Goal: Task Accomplishment & Management: Complete application form

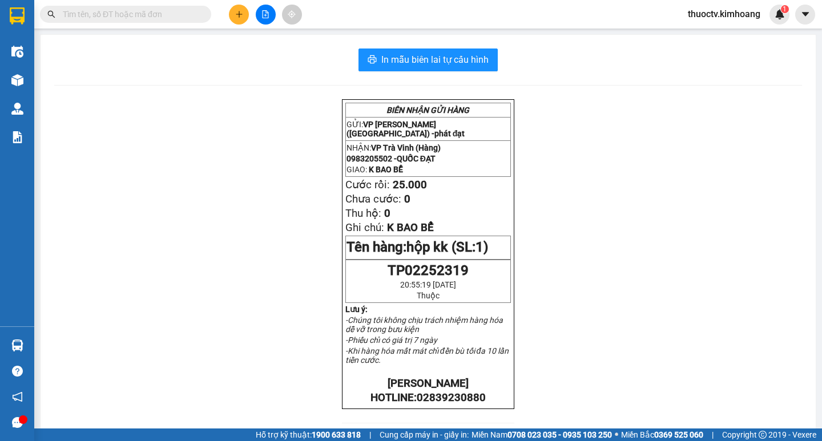
click at [151, 18] on input "text" at bounding box center [130, 14] width 135 height 13
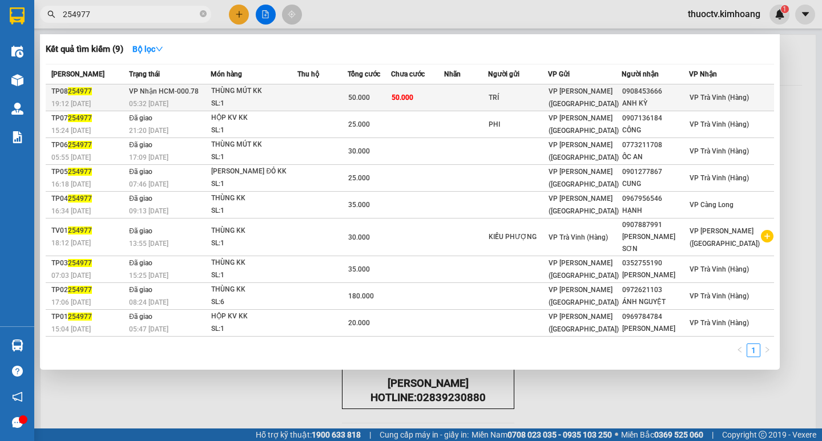
type input "254977"
click at [444, 99] on td "50.000" at bounding box center [417, 97] width 53 height 27
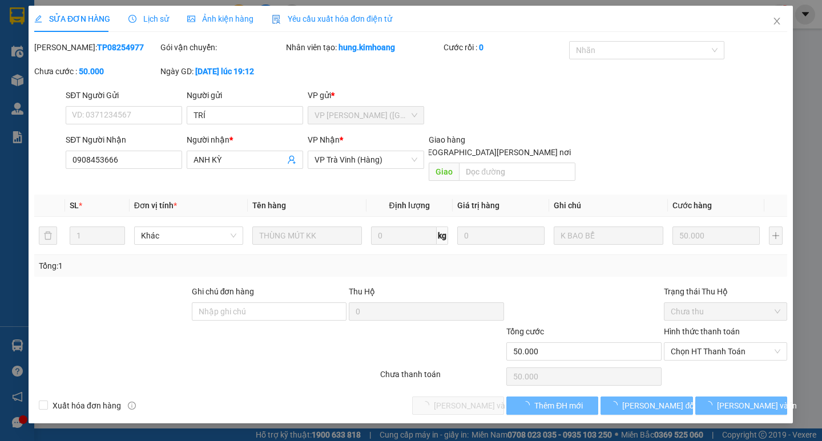
type input "TRÍ"
type input "0908453666"
type input "ANH KỲ"
type input "50.000"
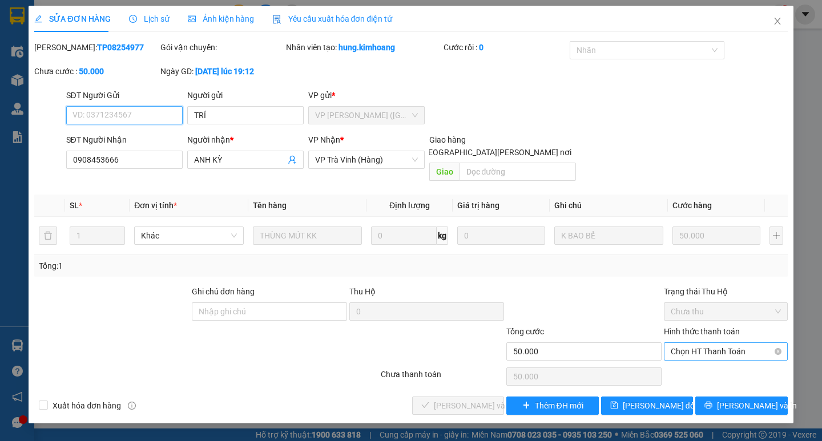
click at [721, 343] on span "Chọn HT Thanh Toán" at bounding box center [726, 351] width 110 height 17
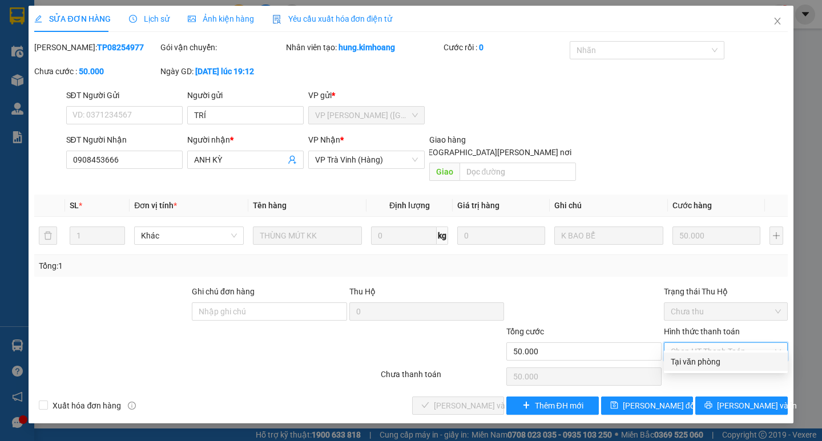
click at [706, 361] on div "Tại văn phòng" at bounding box center [726, 362] width 110 height 13
type input "0"
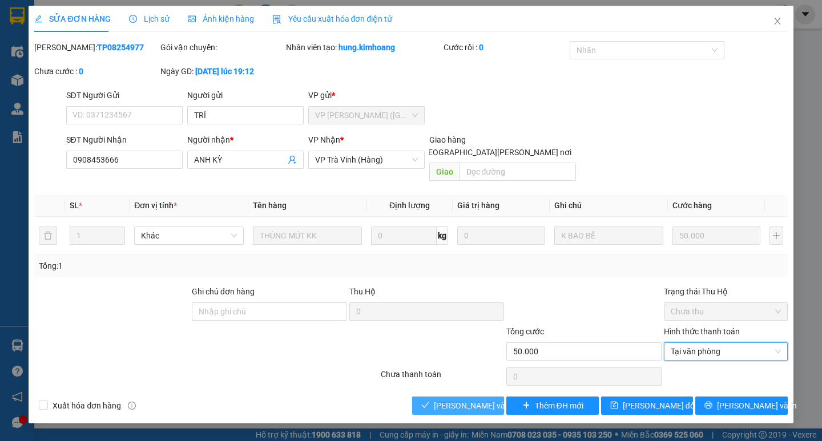
click at [442, 400] on span "[PERSON_NAME] và [PERSON_NAME] hàng" at bounding box center [511, 406] width 154 height 13
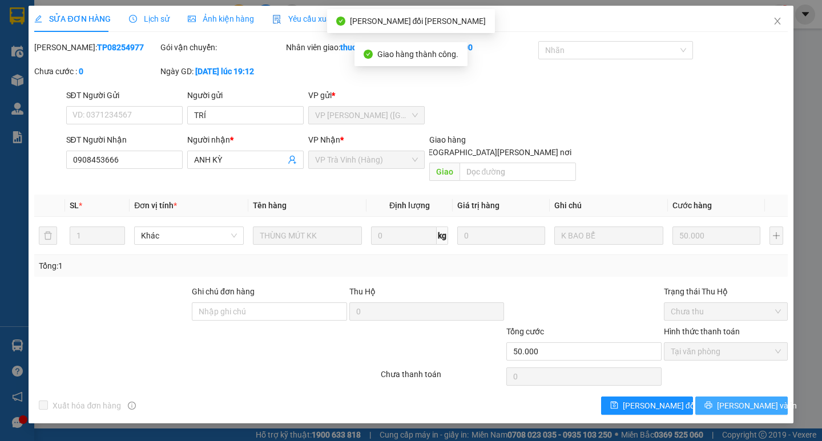
click at [753, 400] on span "[PERSON_NAME] và In" at bounding box center [757, 406] width 80 height 13
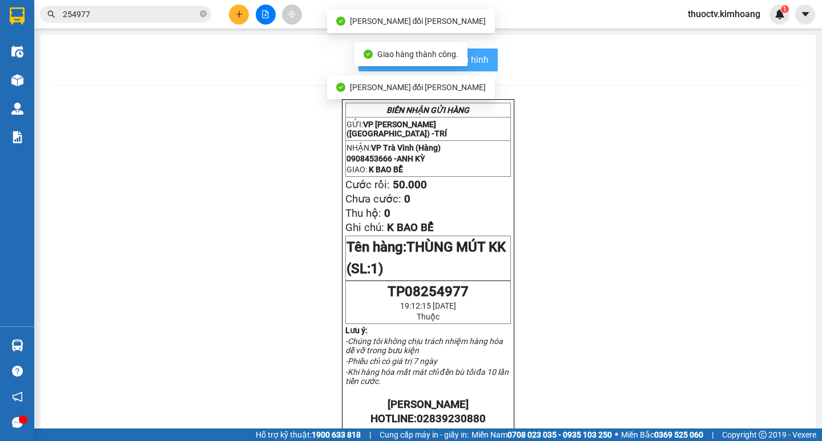
click at [481, 61] on span "In mẫu biên lai tự cấu hình" at bounding box center [434, 60] width 107 height 14
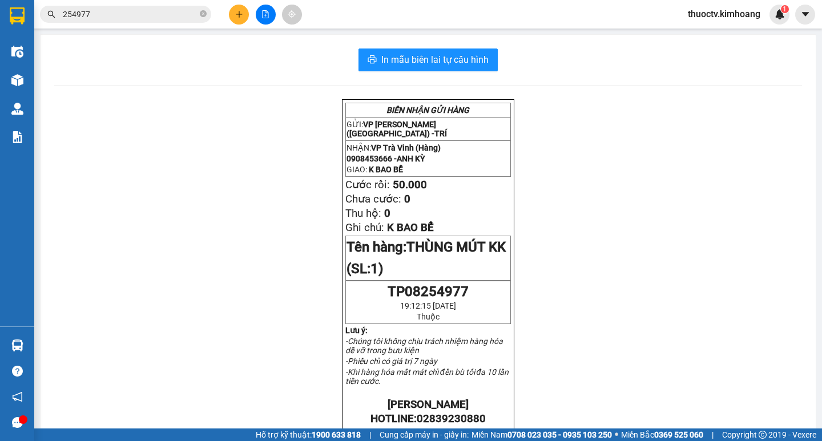
click at [100, 15] on input "254977" at bounding box center [130, 14] width 135 height 13
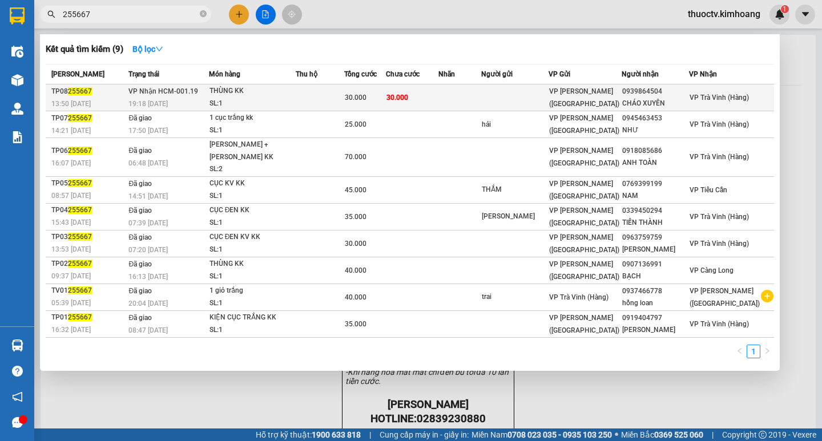
type input "255667"
click at [438, 103] on td "30.000" at bounding box center [412, 97] width 53 height 27
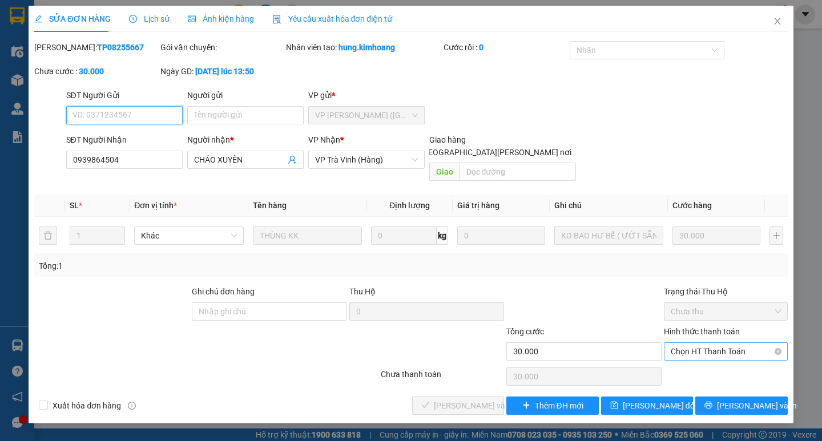
click at [717, 343] on span "Chọn HT Thanh Toán" at bounding box center [726, 351] width 110 height 17
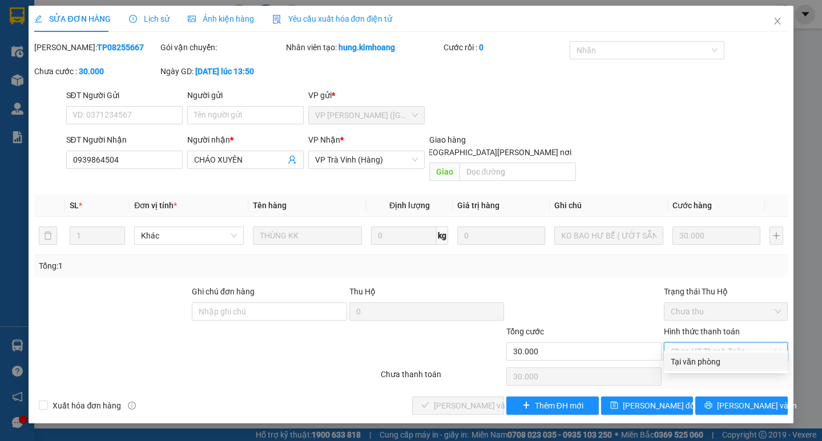
click at [710, 362] on div "Tại văn phòng" at bounding box center [726, 362] width 110 height 13
type input "0"
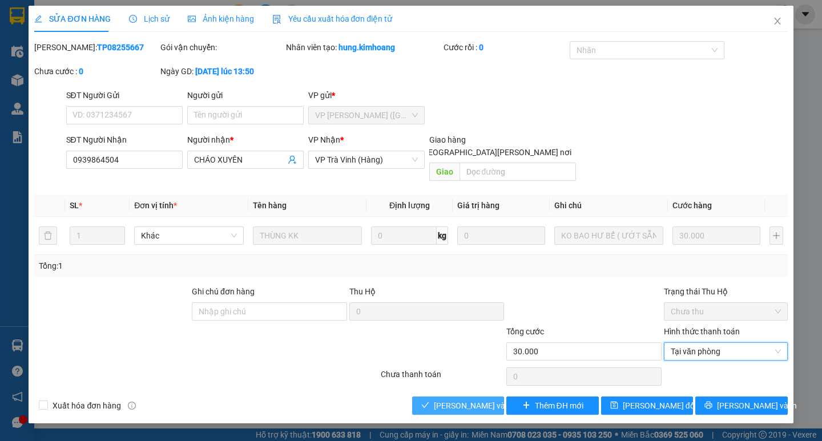
click at [482, 400] on span "[PERSON_NAME] và [PERSON_NAME] hàng" at bounding box center [511, 406] width 154 height 13
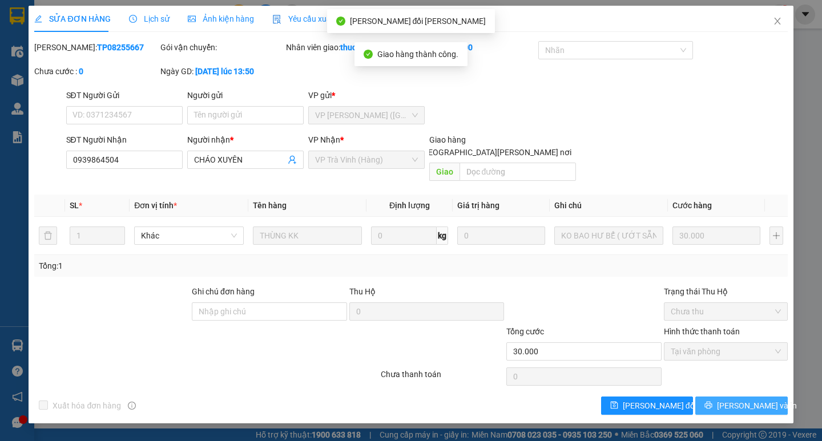
click at [748, 400] on span "[PERSON_NAME] và In" at bounding box center [757, 406] width 80 height 13
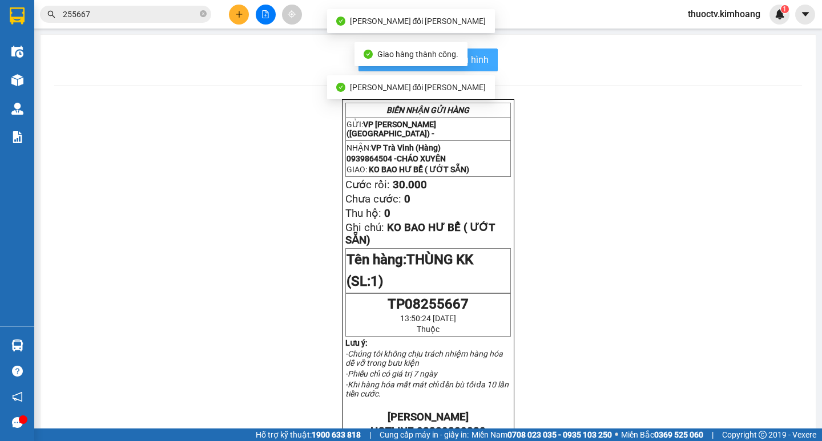
click at [478, 64] on span "In mẫu biên lai tự cấu hình" at bounding box center [434, 60] width 107 height 14
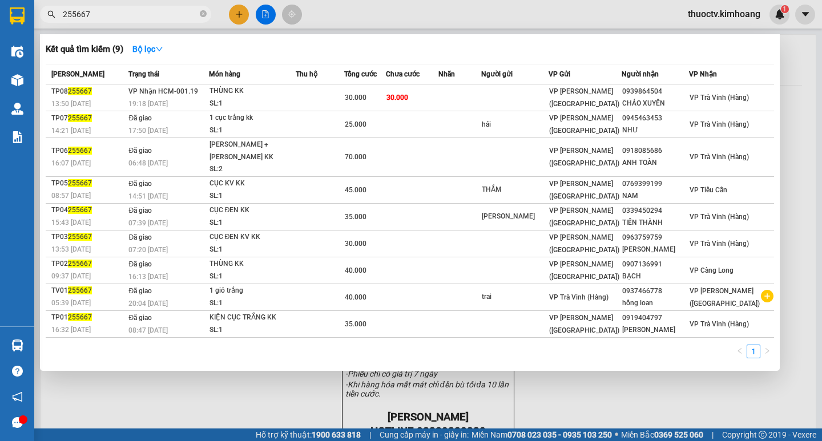
click at [103, 13] on input "255667" at bounding box center [130, 14] width 135 height 13
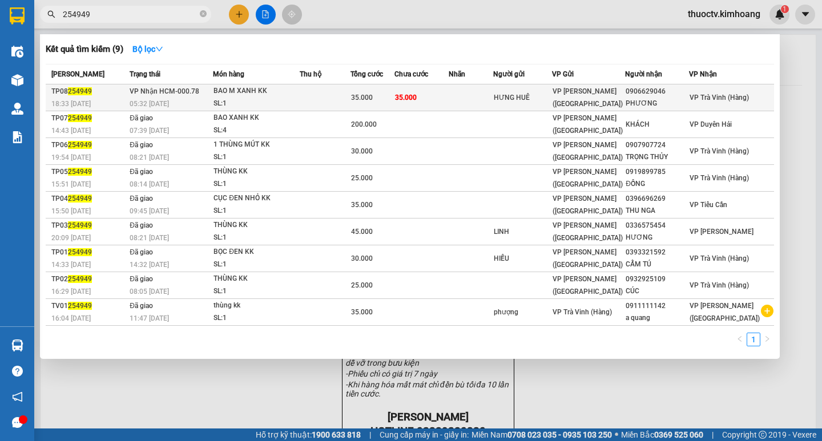
type input "254949"
click at [449, 96] on td "35.000" at bounding box center [421, 97] width 54 height 27
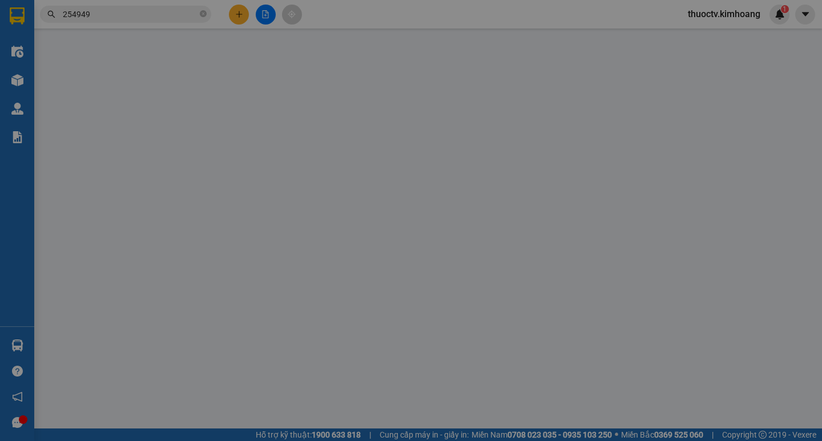
type input "HƯNG HUÊ"
type input "0906629046"
type input "PHƯƠNG"
type input "35.000"
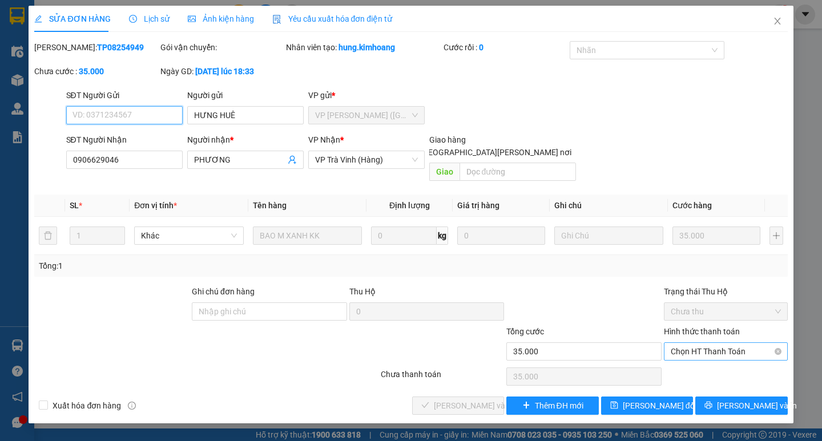
click at [717, 343] on span "Chọn HT Thanh Toán" at bounding box center [726, 351] width 110 height 17
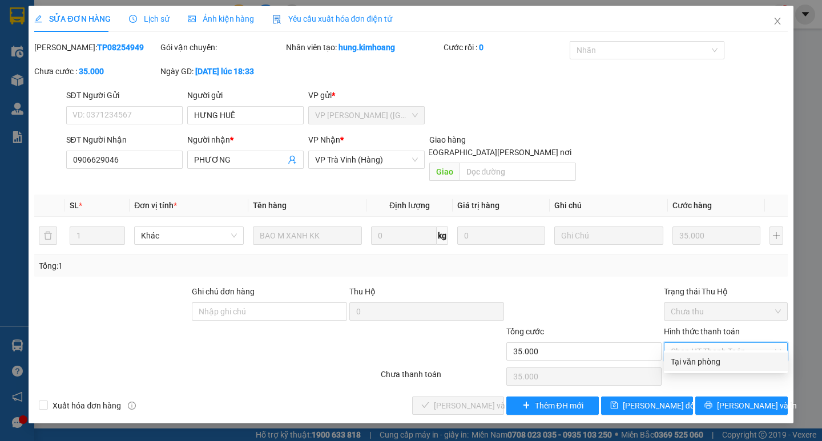
click at [712, 359] on div "Tại văn phòng" at bounding box center [726, 362] width 110 height 13
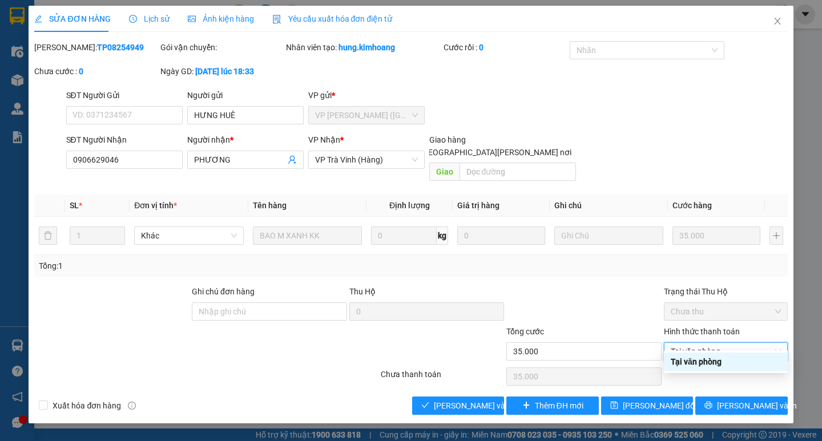
type input "0"
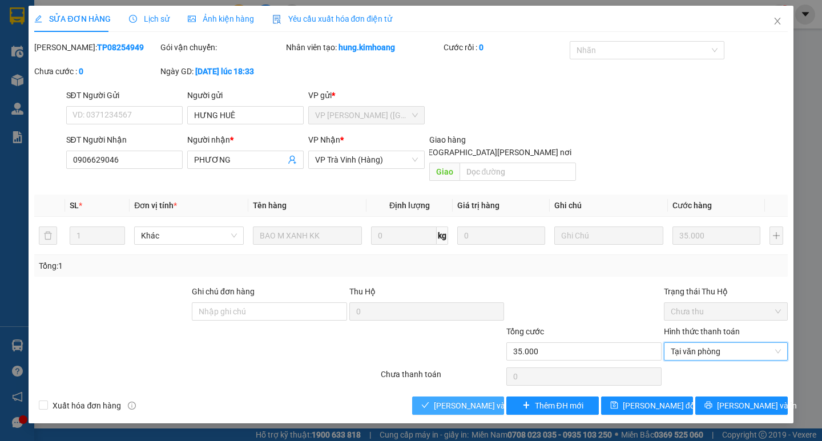
click at [465, 400] on span "[PERSON_NAME] và [PERSON_NAME] hàng" at bounding box center [511, 406] width 154 height 13
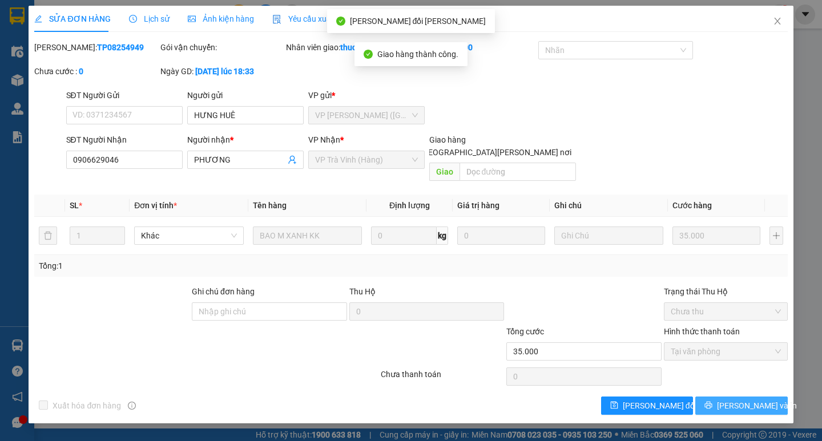
click at [749, 400] on span "[PERSON_NAME] và In" at bounding box center [757, 406] width 80 height 13
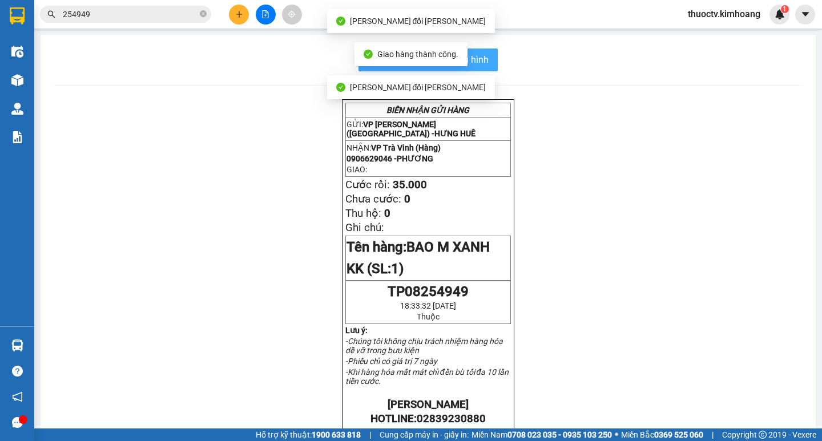
click at [473, 56] on span "In mẫu biên lai tự cấu hình" at bounding box center [434, 60] width 107 height 14
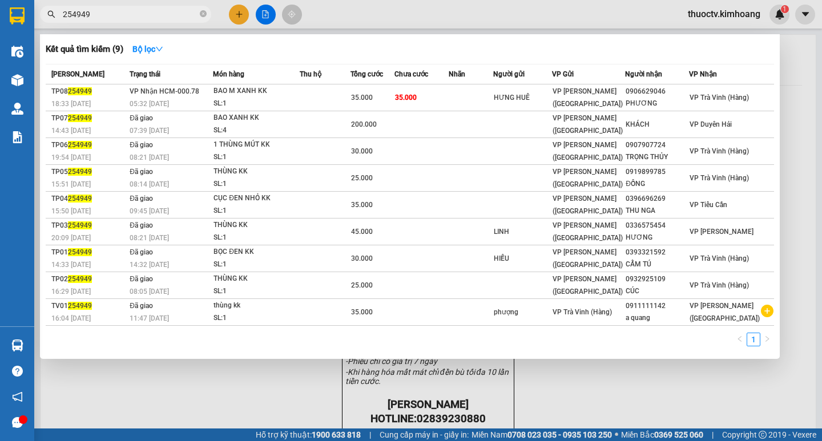
click at [98, 15] on input "254949" at bounding box center [130, 14] width 135 height 13
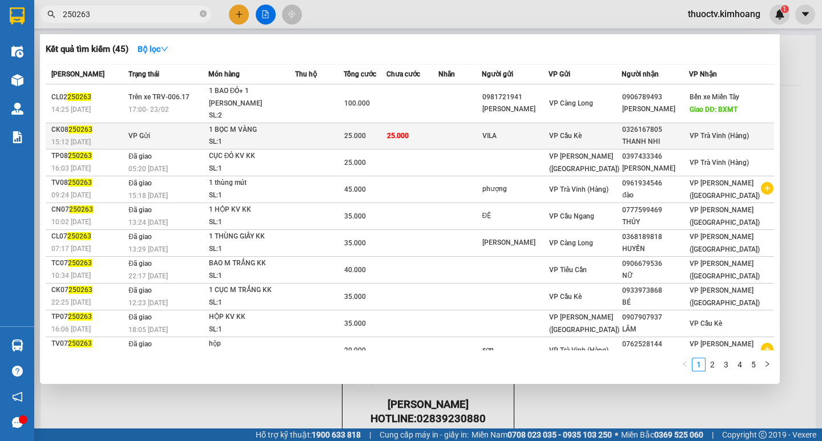
click at [439, 127] on td "25.000" at bounding box center [412, 136] width 53 height 26
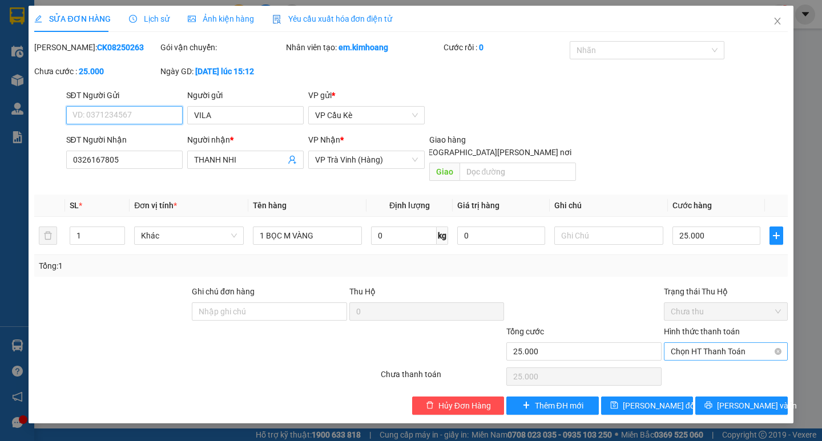
click at [719, 343] on span "Chọn HT Thanh Toán" at bounding box center [726, 351] width 110 height 17
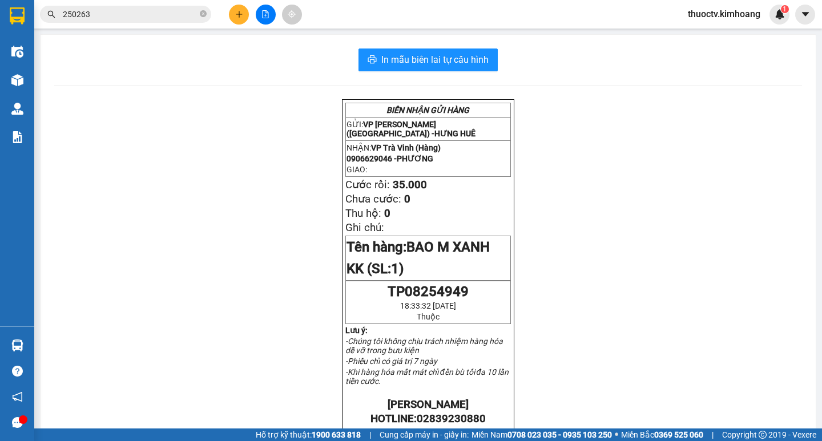
click at [91, 13] on input "250263" at bounding box center [130, 14] width 135 height 13
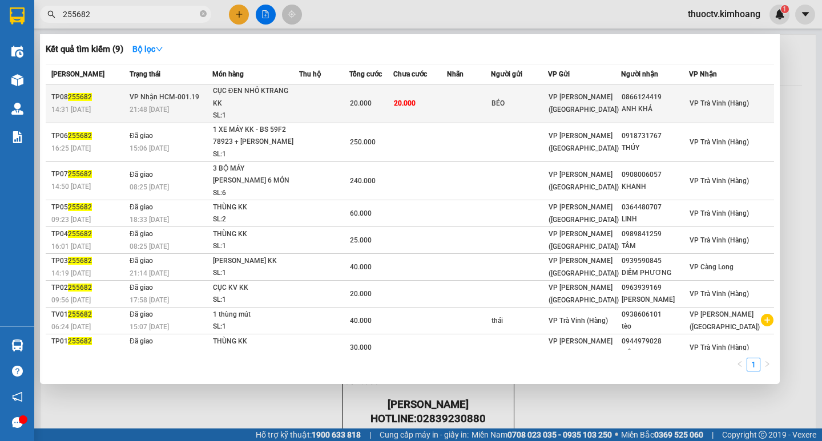
type input "255682"
click at [490, 96] on td at bounding box center [469, 103] width 45 height 39
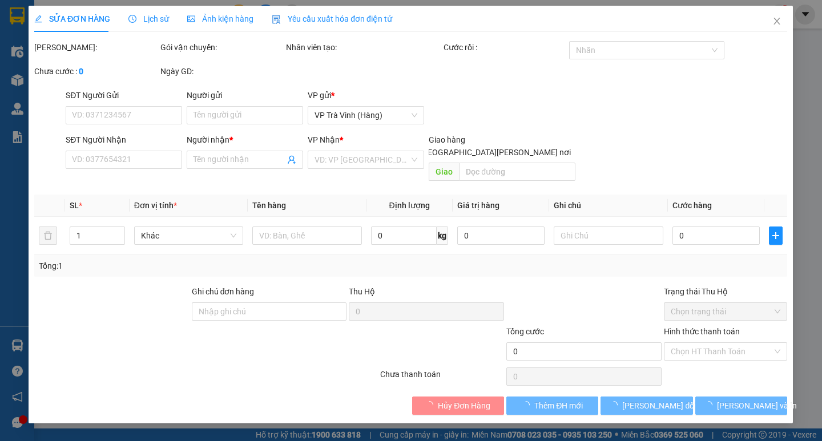
type input "BÉO"
type input "0866124419"
type input "ANH KHÁ"
type input "20.000"
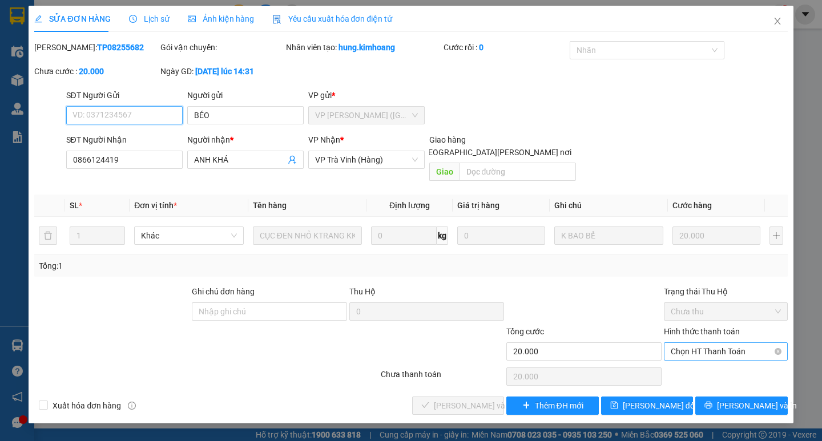
click at [719, 343] on span "Chọn HT Thanh Toán" at bounding box center [726, 351] width 110 height 17
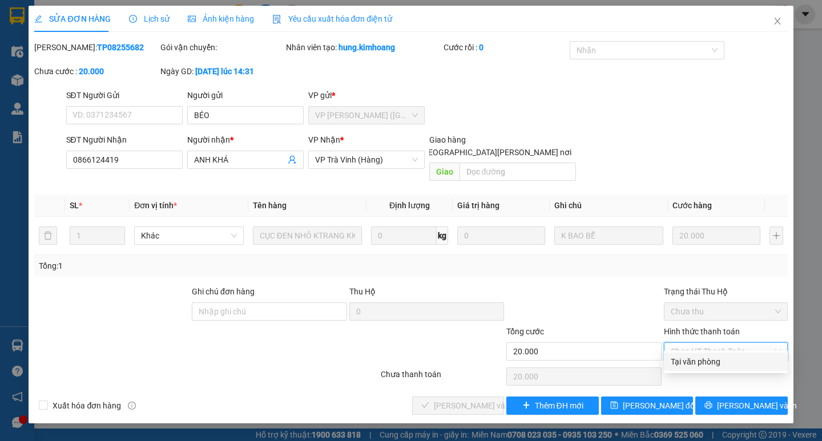
click at [720, 360] on div "Tại văn phòng" at bounding box center [726, 362] width 110 height 13
type input "0"
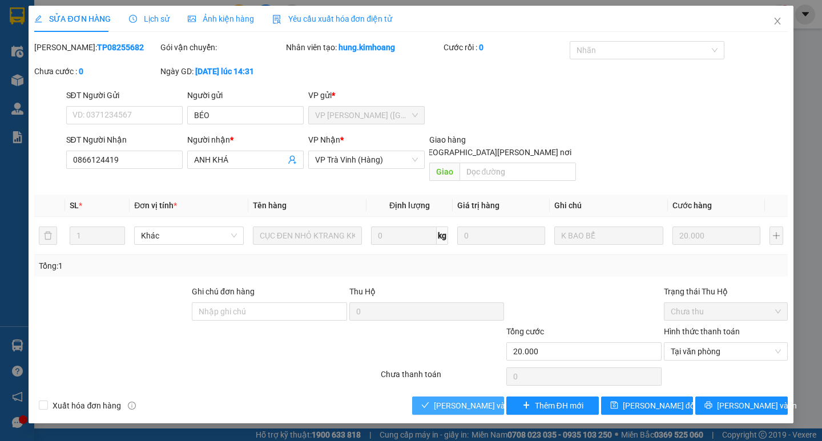
click at [477, 400] on span "[PERSON_NAME] và [PERSON_NAME] hàng" at bounding box center [511, 406] width 154 height 13
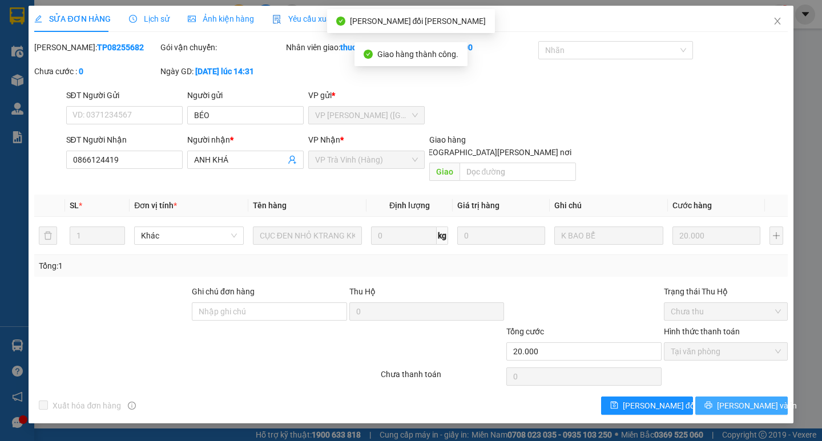
click at [749, 400] on span "[PERSON_NAME] và In" at bounding box center [757, 406] width 80 height 13
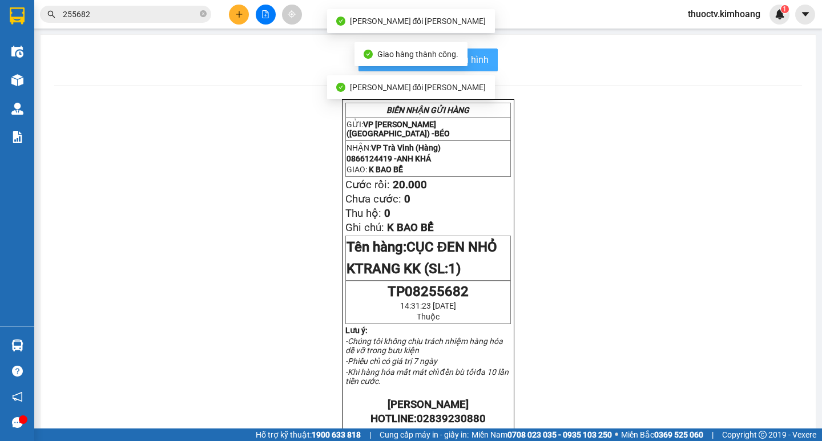
click at [485, 61] on button "In mẫu biên lai tự cấu hình" at bounding box center [427, 60] width 139 height 23
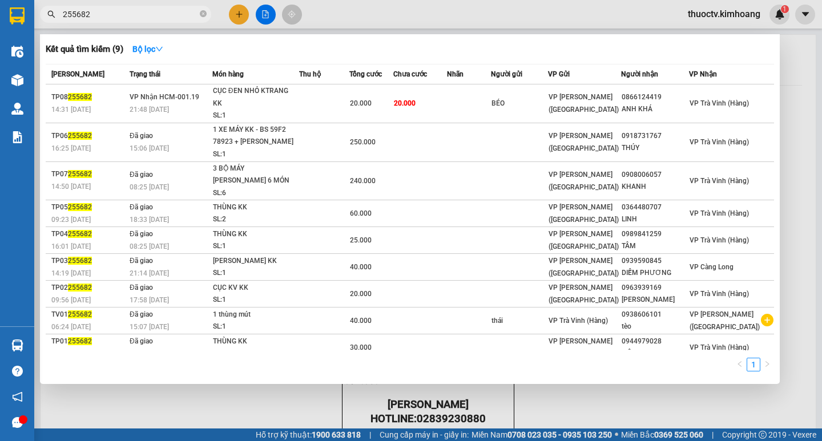
click at [98, 14] on input "255682" at bounding box center [130, 14] width 135 height 13
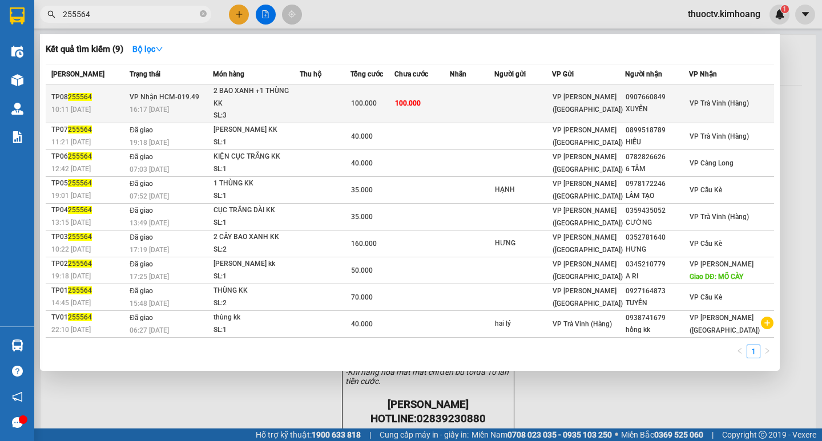
type input "255564"
click at [450, 102] on td "100.000" at bounding box center [421, 103] width 55 height 39
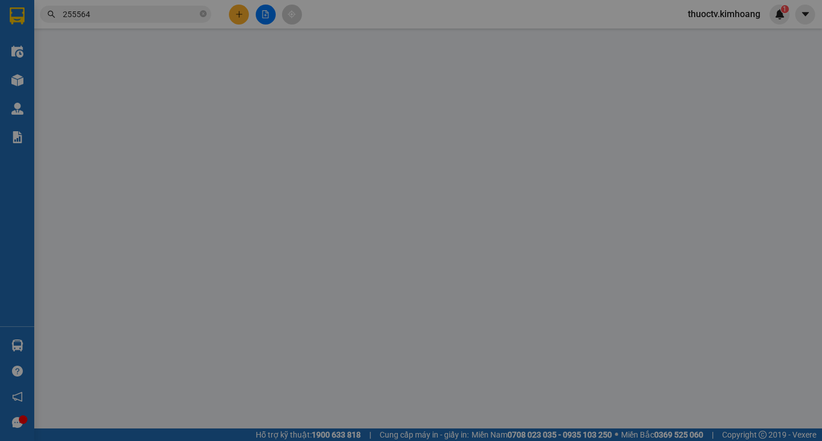
type input "0907660849"
type input "XUYẾN"
type input "100.000"
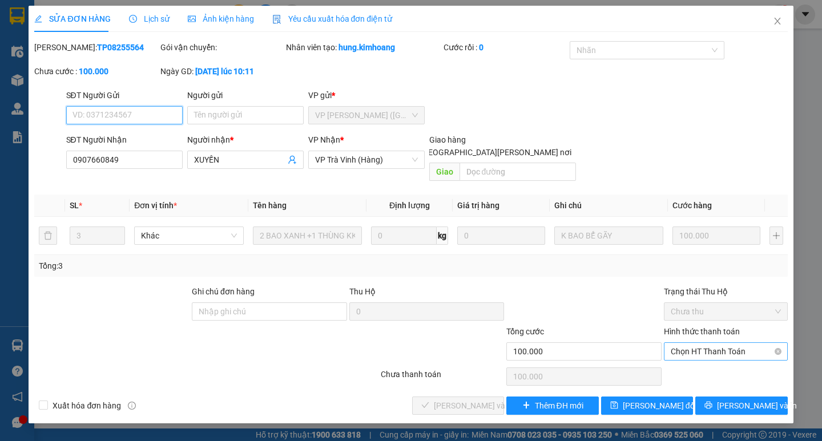
click at [736, 343] on span "Chọn HT Thanh Toán" at bounding box center [726, 351] width 110 height 17
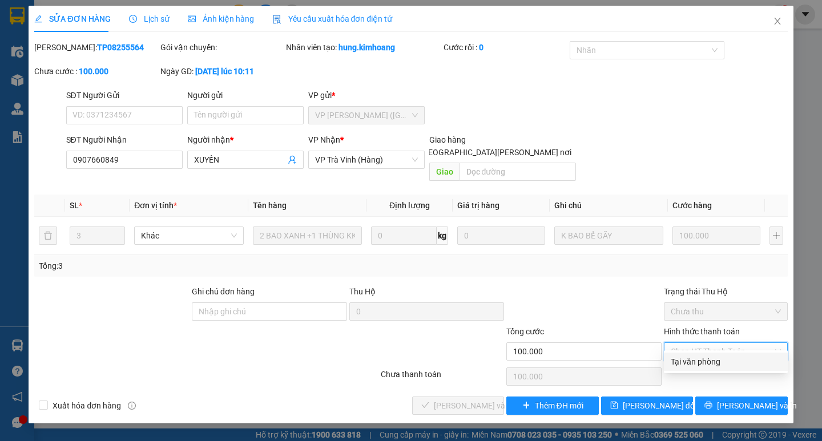
click at [716, 357] on div "Tại văn phòng" at bounding box center [726, 362] width 110 height 13
type input "0"
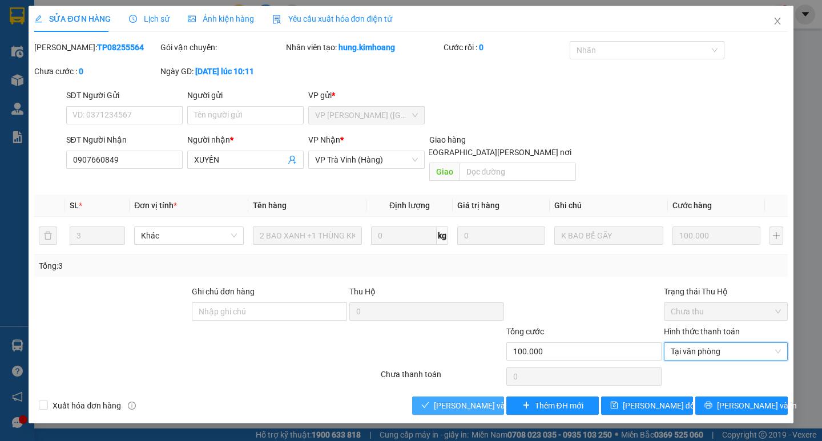
click at [466, 400] on span "[PERSON_NAME] và [PERSON_NAME] hàng" at bounding box center [511, 406] width 154 height 13
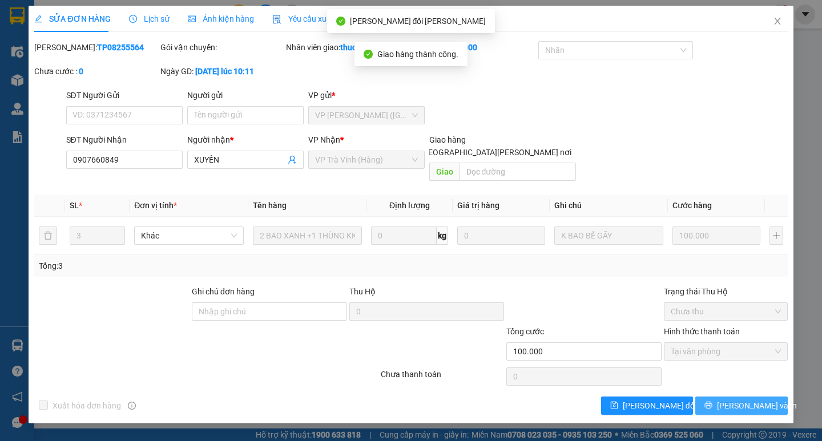
click at [751, 400] on span "[PERSON_NAME] và In" at bounding box center [757, 406] width 80 height 13
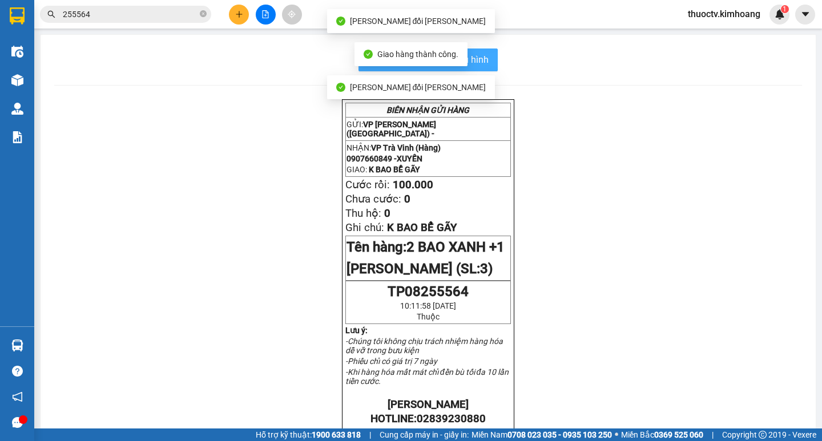
click at [479, 57] on span "In mẫu biên lai tự cấu hình" at bounding box center [434, 60] width 107 height 14
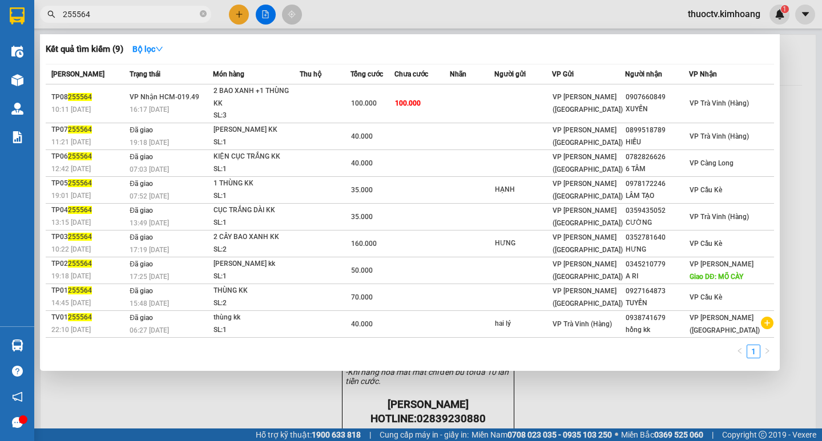
click at [100, 15] on input "255564" at bounding box center [130, 14] width 135 height 13
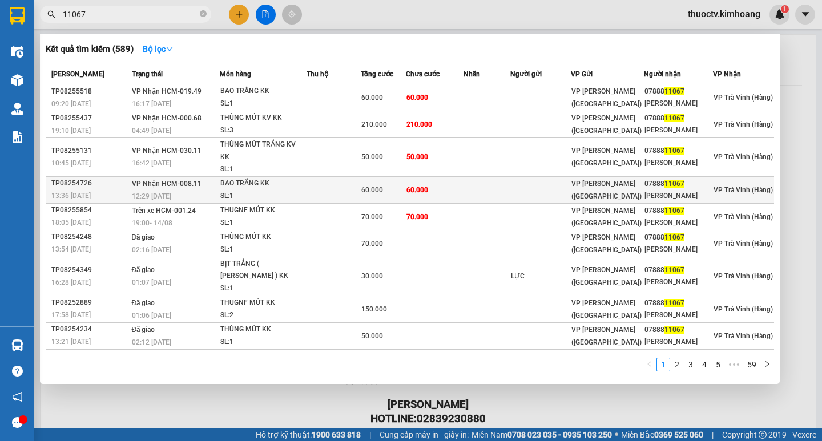
type input "11067"
click at [474, 203] on td at bounding box center [486, 189] width 47 height 27
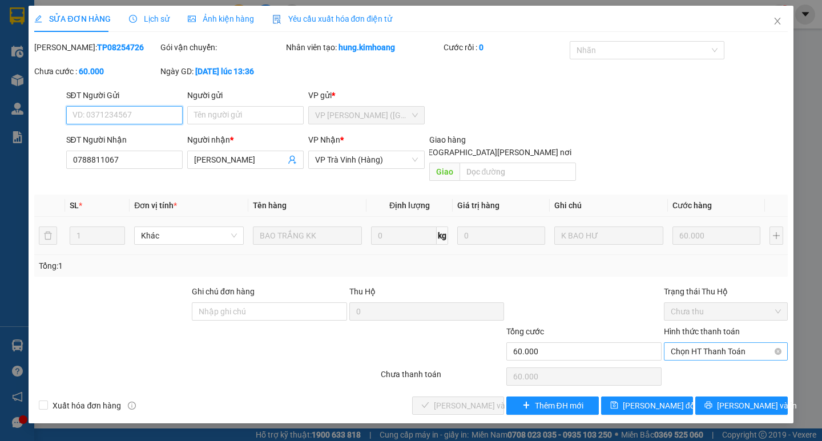
click at [710, 343] on span "Chọn HT Thanh Toán" at bounding box center [726, 351] width 110 height 17
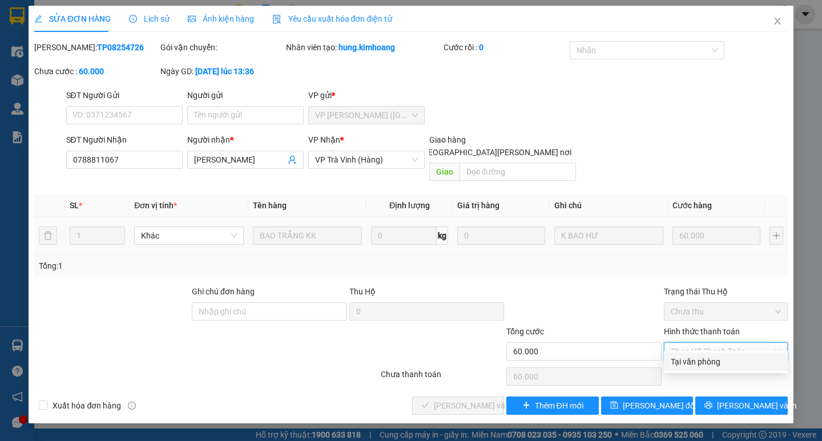
click at [702, 360] on div "Tại văn phòng" at bounding box center [726, 362] width 110 height 13
type input "0"
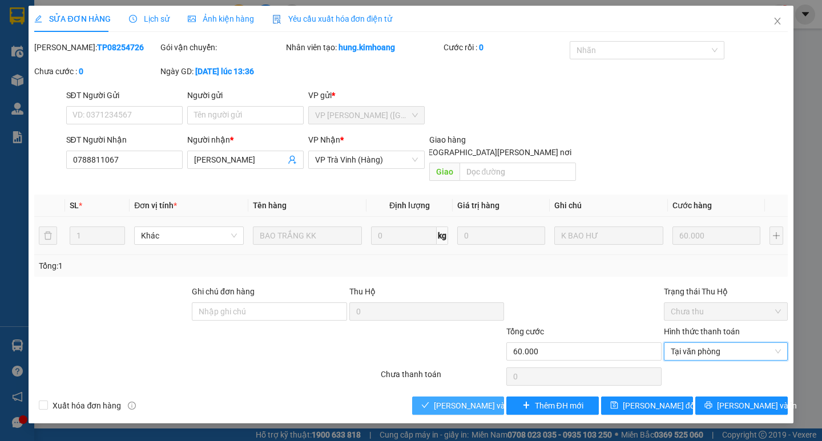
click at [479, 400] on span "[PERSON_NAME] và [PERSON_NAME] hàng" at bounding box center [511, 406] width 154 height 13
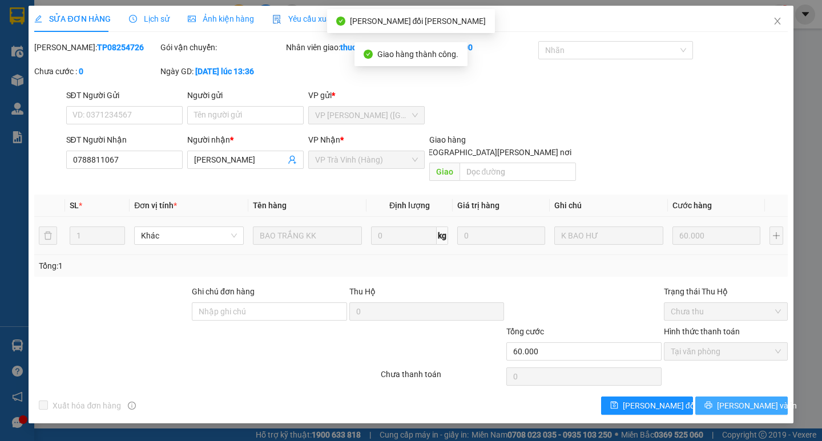
click at [760, 400] on span "[PERSON_NAME] và In" at bounding box center [757, 406] width 80 height 13
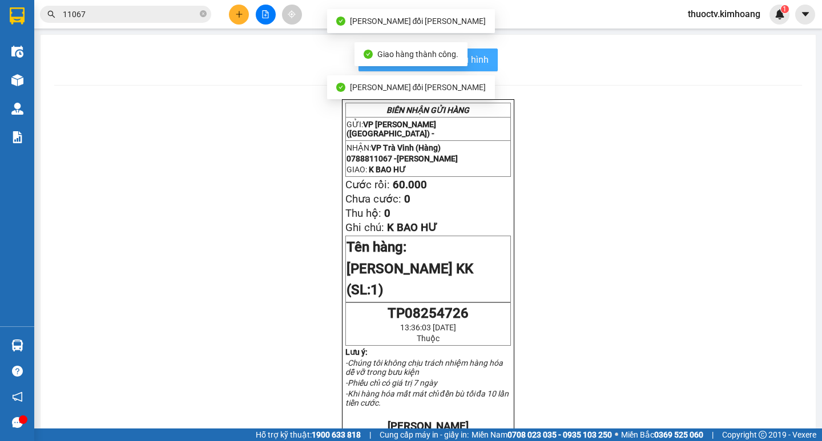
click at [481, 55] on span "In mẫu biên lai tự cấu hình" at bounding box center [434, 60] width 107 height 14
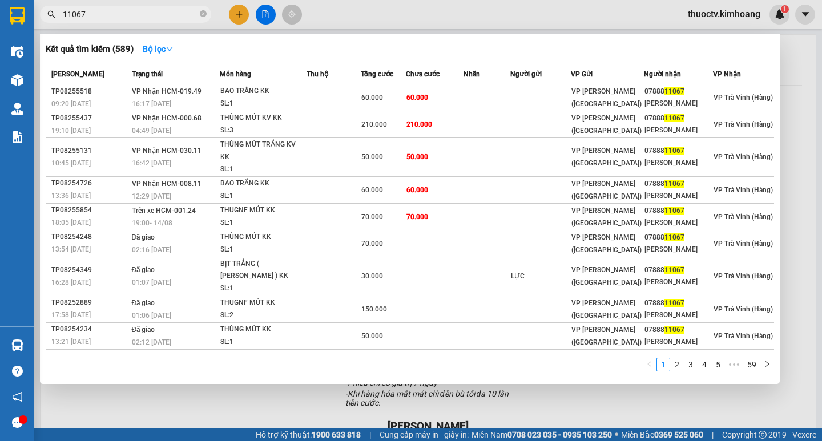
click at [92, 14] on input "11067" at bounding box center [130, 14] width 135 height 13
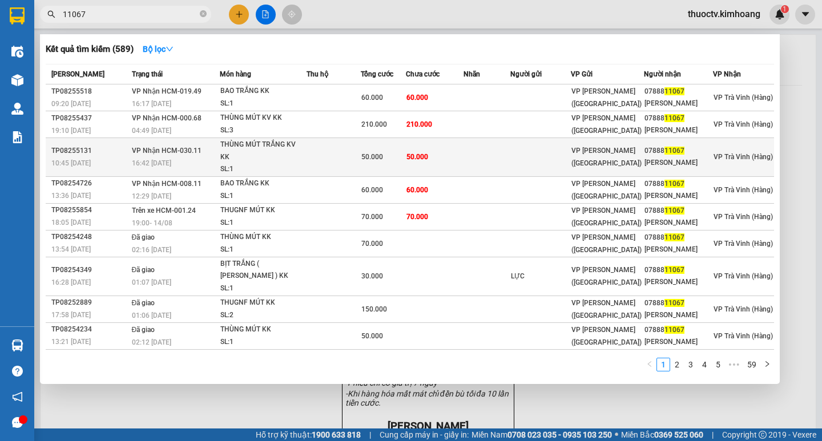
click at [451, 177] on td "50.000" at bounding box center [435, 157] width 58 height 39
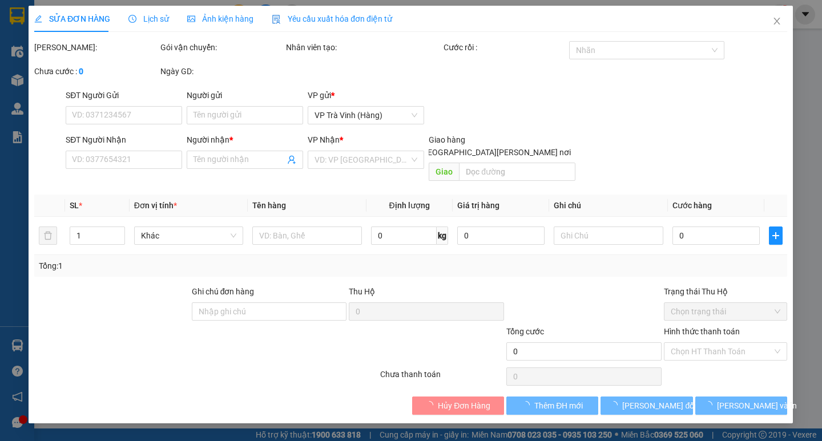
type input "0788811067"
type input "[PERSON_NAME]"
type input "50.000"
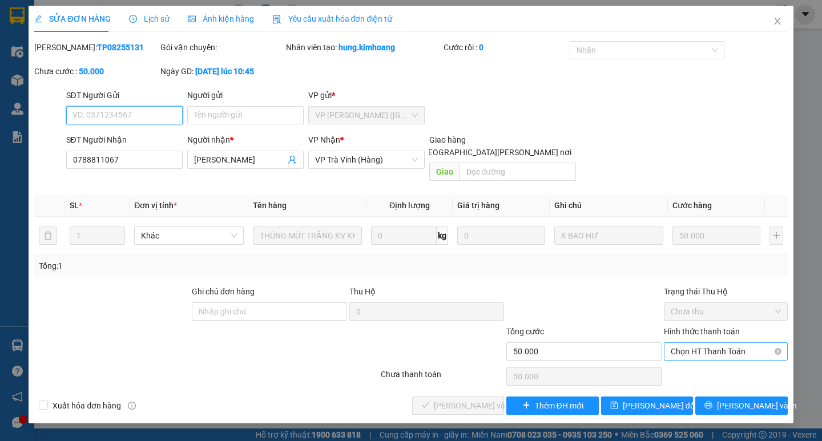
click at [733, 343] on span "Chọn HT Thanh Toán" at bounding box center [726, 351] width 110 height 17
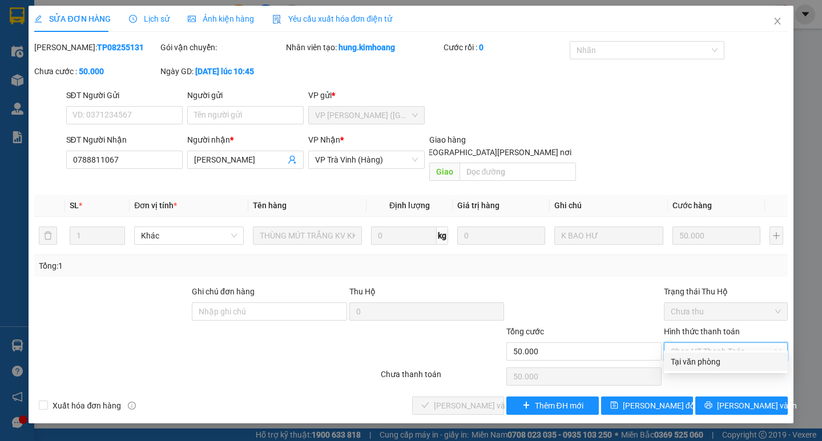
click at [720, 358] on div "Tại văn phòng" at bounding box center [726, 362] width 110 height 13
type input "0"
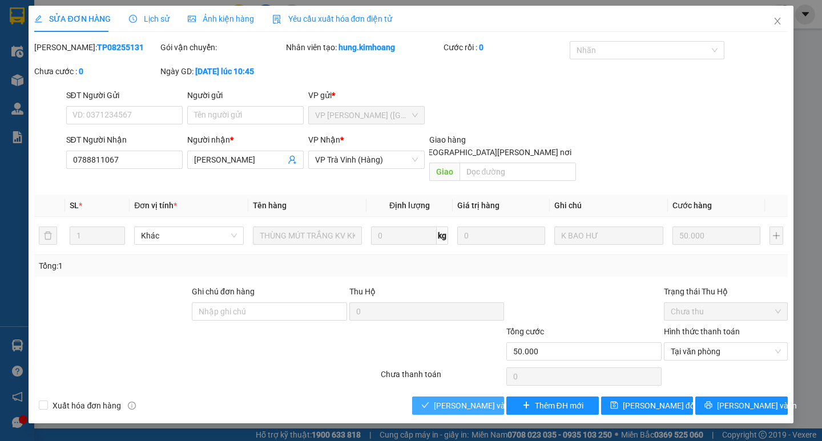
click at [474, 400] on span "[PERSON_NAME] và [PERSON_NAME] hàng" at bounding box center [511, 406] width 154 height 13
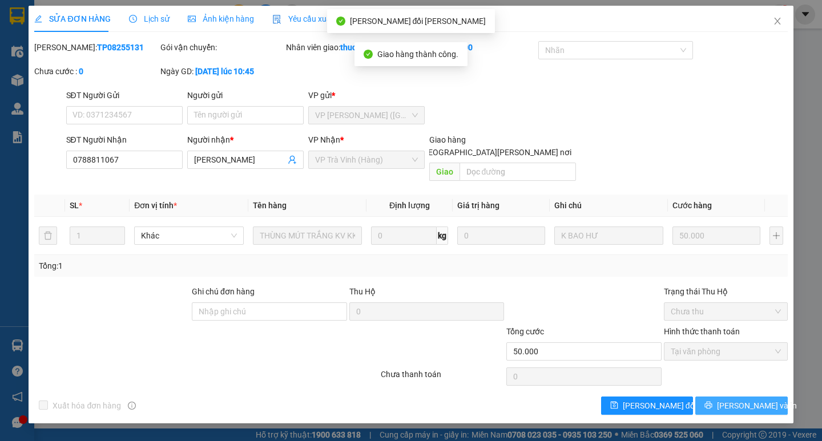
click at [751, 400] on span "[PERSON_NAME] và In" at bounding box center [757, 406] width 80 height 13
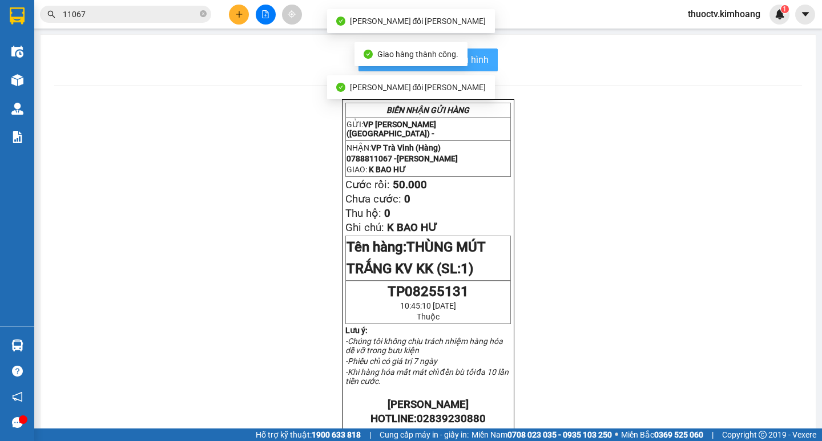
click at [480, 62] on span "In mẫu biên lai tự cấu hình" at bounding box center [434, 60] width 107 height 14
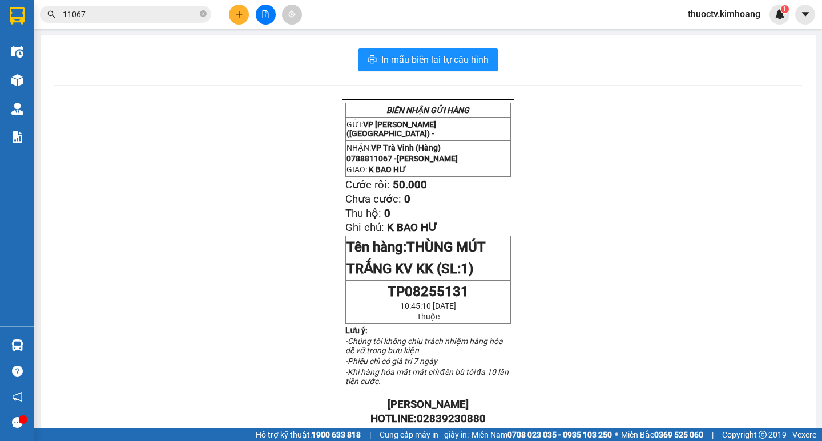
click at [95, 16] on input "11067" at bounding box center [130, 14] width 135 height 13
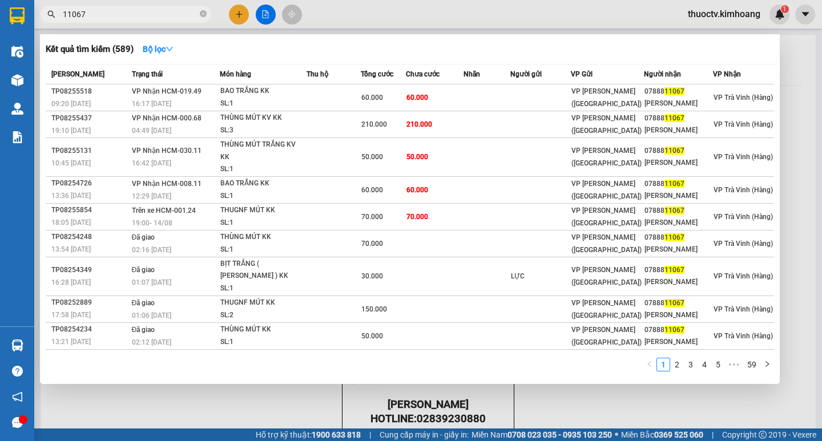
click at [95, 16] on input "11067" at bounding box center [130, 14] width 135 height 13
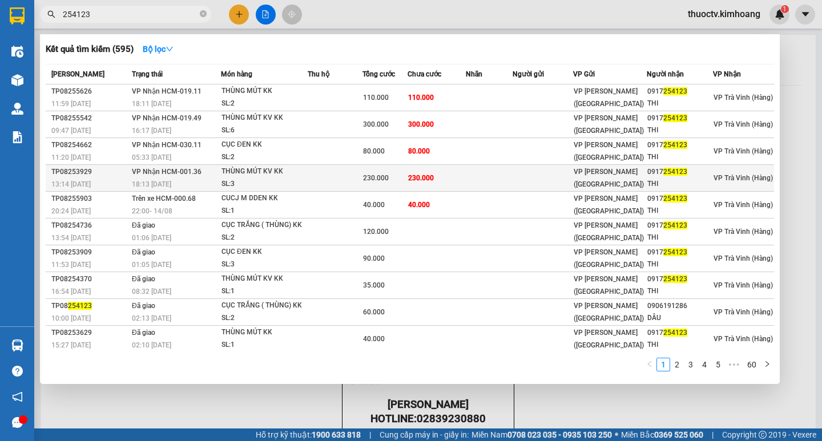
type input "254123"
click at [453, 182] on td "230.000" at bounding box center [437, 178] width 58 height 27
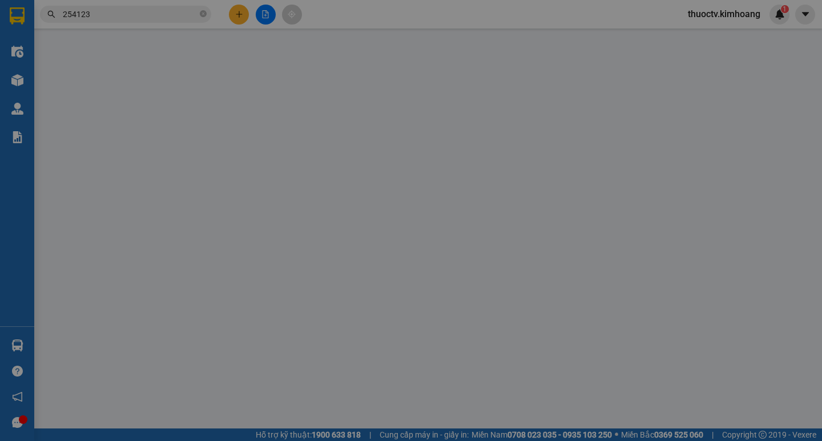
type input "0917254123"
type input "THI"
type input "230.000"
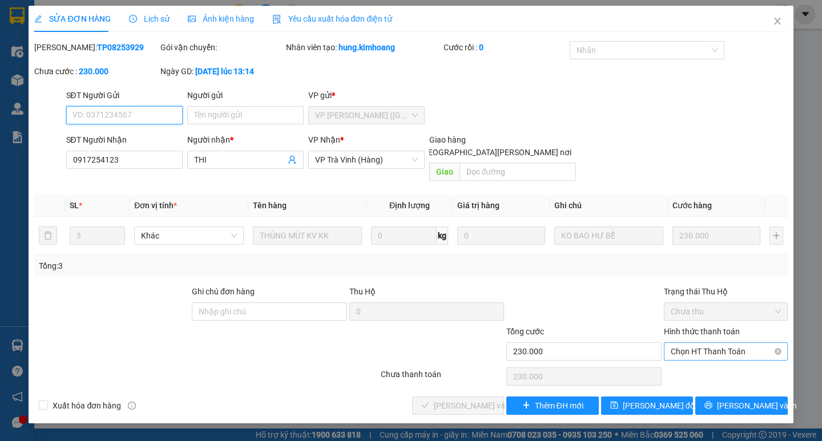
click at [720, 343] on span "Chọn HT Thanh Toán" at bounding box center [726, 351] width 110 height 17
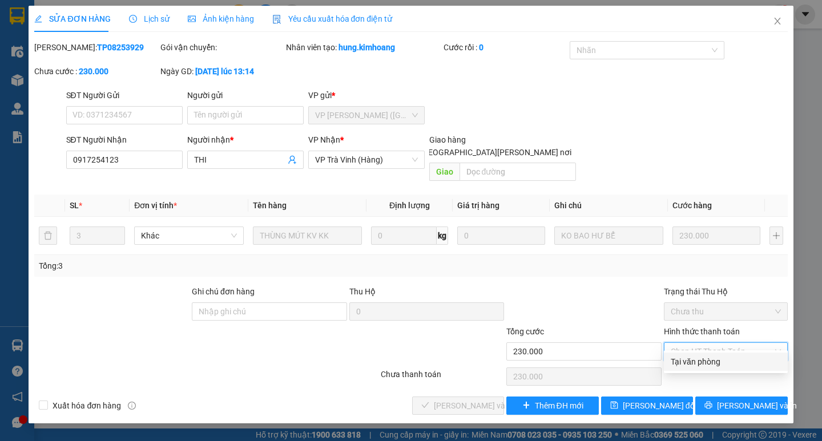
click at [707, 361] on div "Tại văn phòng" at bounding box center [726, 362] width 110 height 13
type input "0"
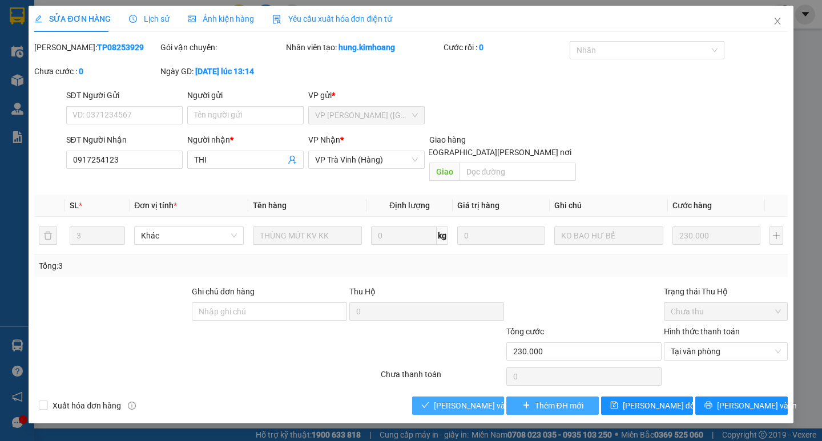
drag, startPoint x: 480, startPoint y: 390, endPoint x: 565, endPoint y: 393, distance: 85.1
click at [482, 400] on span "[PERSON_NAME] và [PERSON_NAME] hàng" at bounding box center [511, 406] width 154 height 13
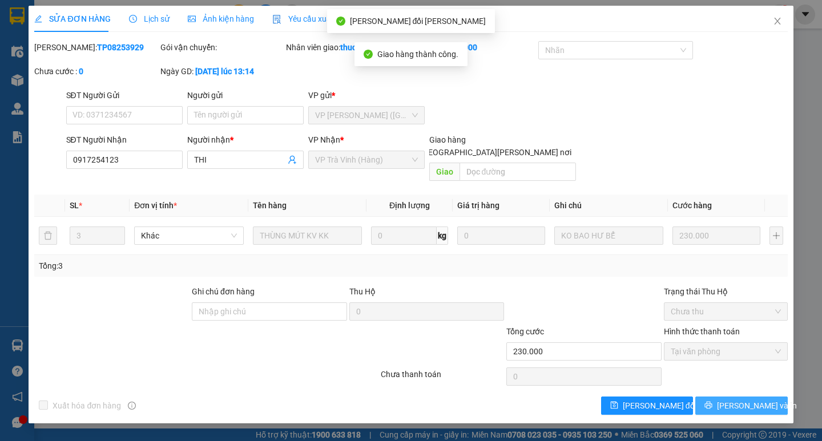
click at [745, 400] on span "[PERSON_NAME] và In" at bounding box center [757, 406] width 80 height 13
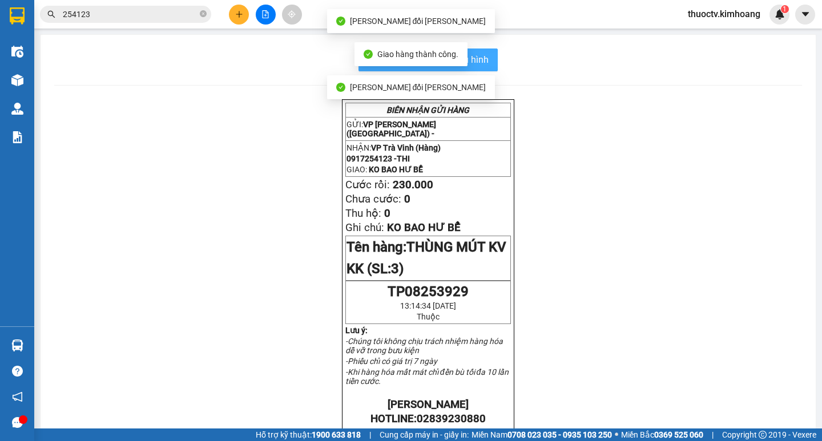
click at [478, 63] on span "In mẫu biên lai tự cấu hình" at bounding box center [434, 60] width 107 height 14
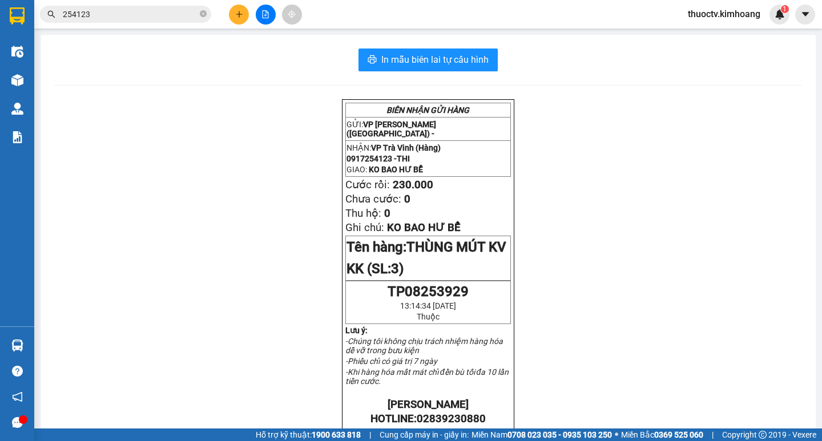
click at [101, 14] on input "254123" at bounding box center [130, 14] width 135 height 13
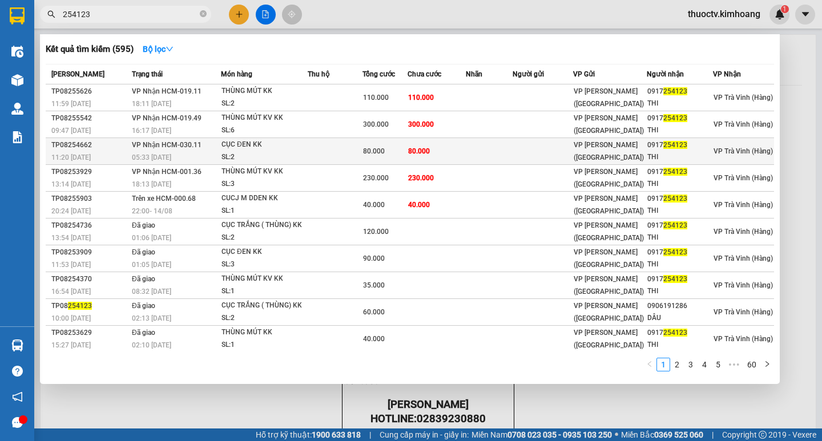
click at [458, 152] on td "80.000" at bounding box center [437, 151] width 58 height 27
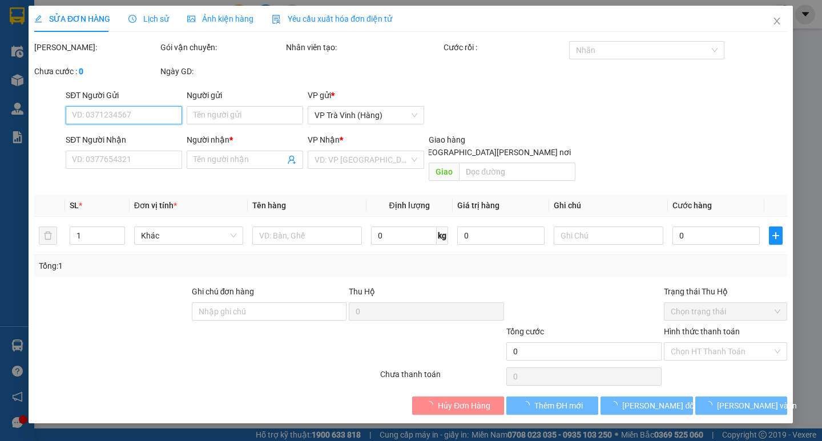
type input "0917254123"
type input "THI"
type input "80.000"
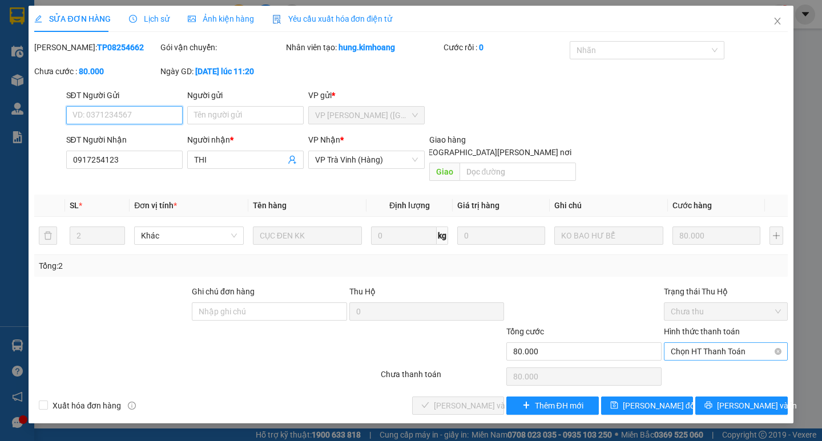
click at [719, 343] on span "Chọn HT Thanh Toán" at bounding box center [726, 351] width 110 height 17
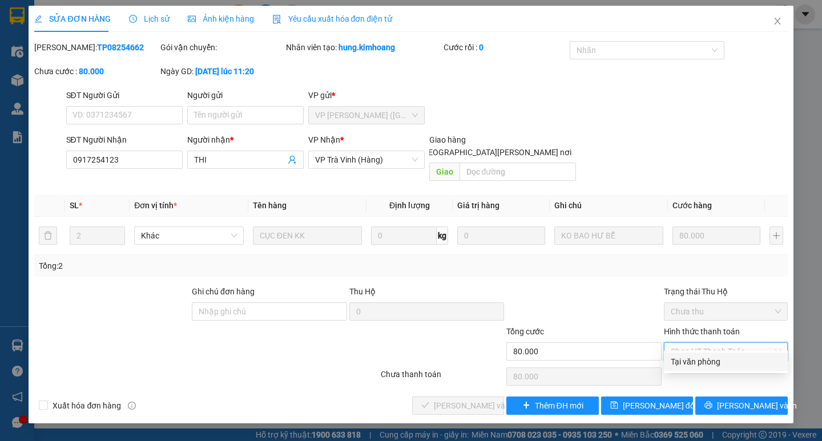
click at [717, 364] on div "Tại văn phòng" at bounding box center [726, 362] width 110 height 13
type input "0"
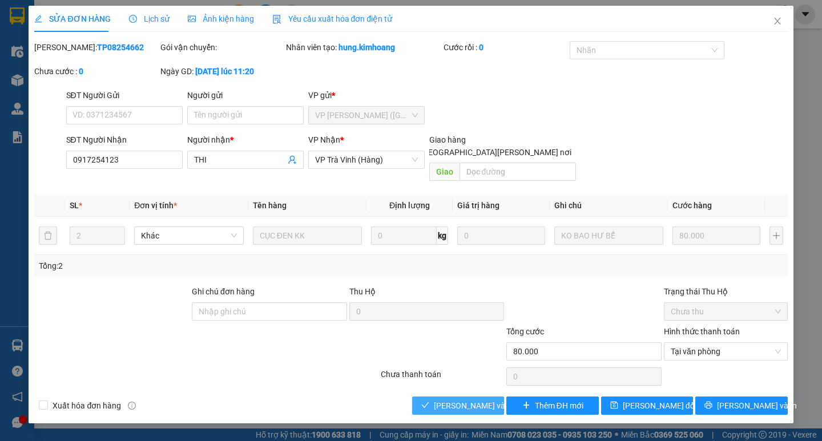
click at [478, 400] on span "[PERSON_NAME] và [PERSON_NAME] hàng" at bounding box center [511, 406] width 154 height 13
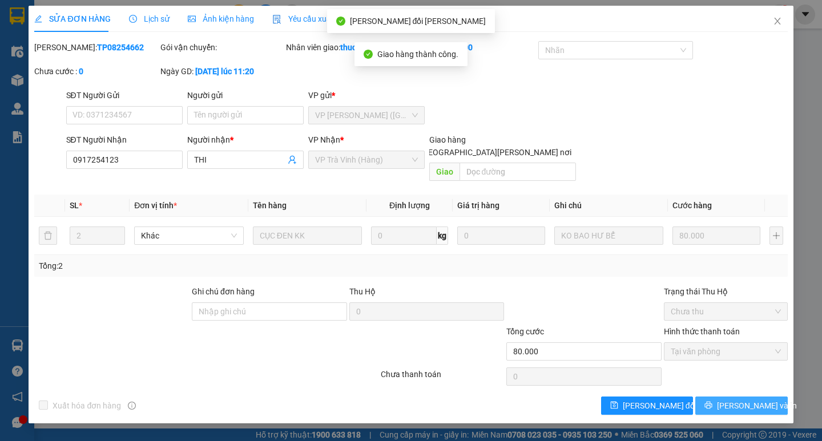
click at [740, 400] on span "[PERSON_NAME] và In" at bounding box center [757, 406] width 80 height 13
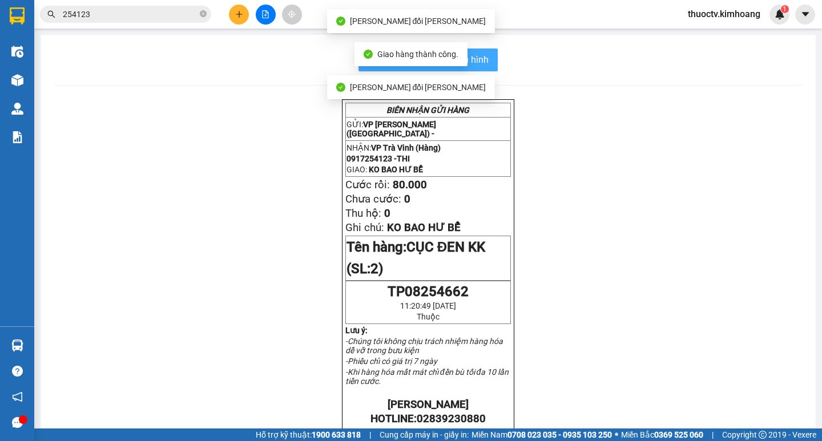
click at [485, 64] on button "In mẫu biên lai tự cấu hình" at bounding box center [427, 60] width 139 height 23
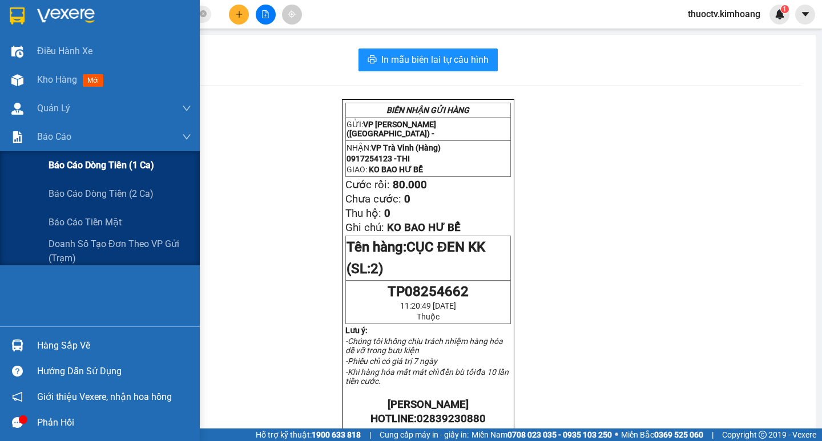
click at [96, 166] on span "Báo cáo dòng tiền (1 ca)" at bounding box center [102, 165] width 106 height 14
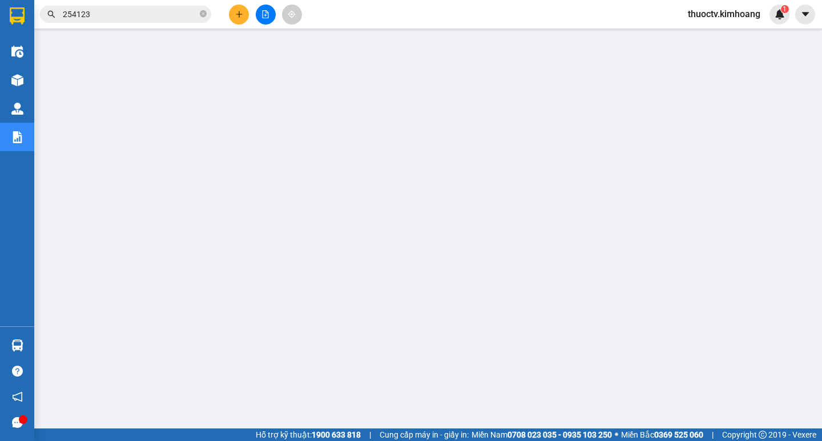
click at [95, 11] on input "254123" at bounding box center [130, 14] width 135 height 13
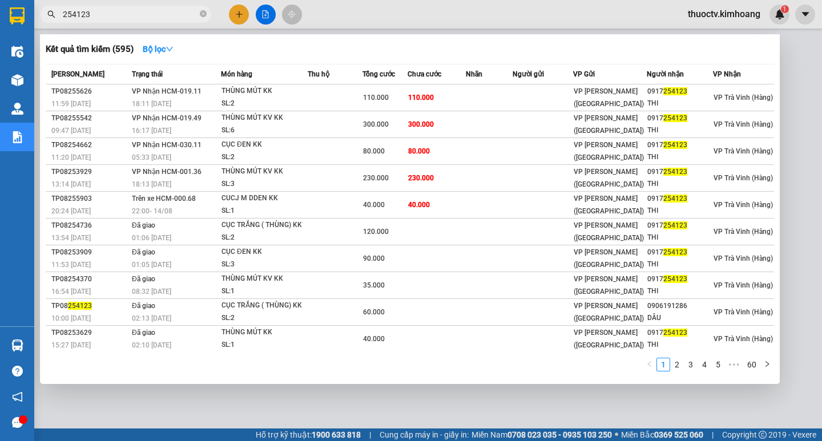
click at [95, 11] on input "254123" at bounding box center [130, 14] width 135 height 13
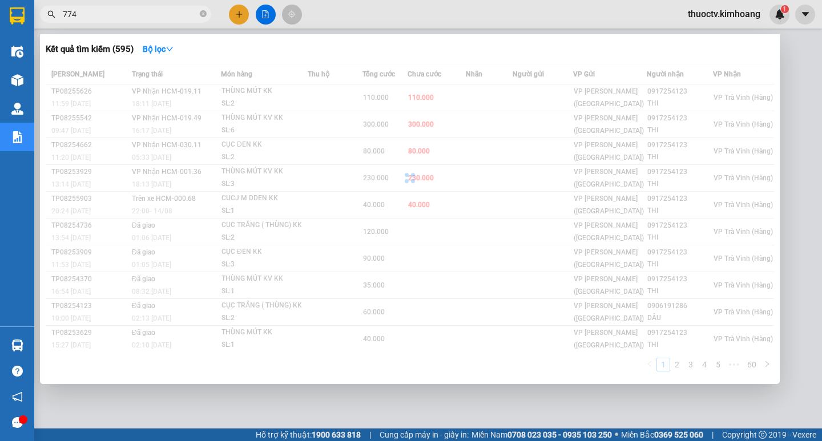
type input "7749"
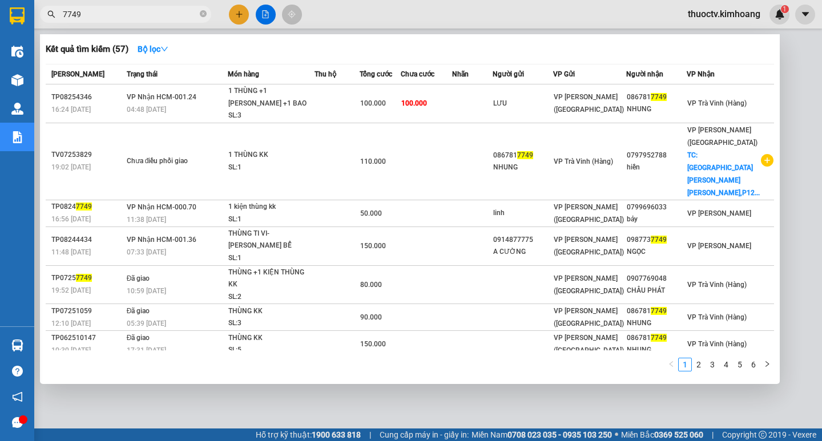
click at [87, 15] on input "7749" at bounding box center [130, 14] width 135 height 13
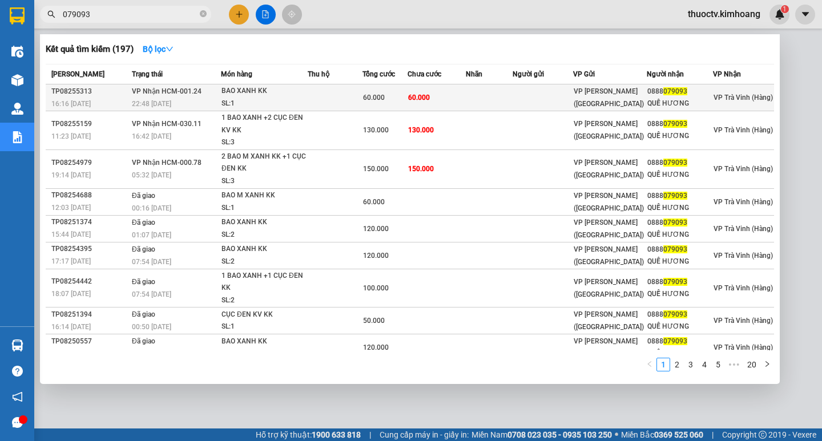
type input "079093"
click at [450, 97] on td "60.000" at bounding box center [437, 97] width 58 height 27
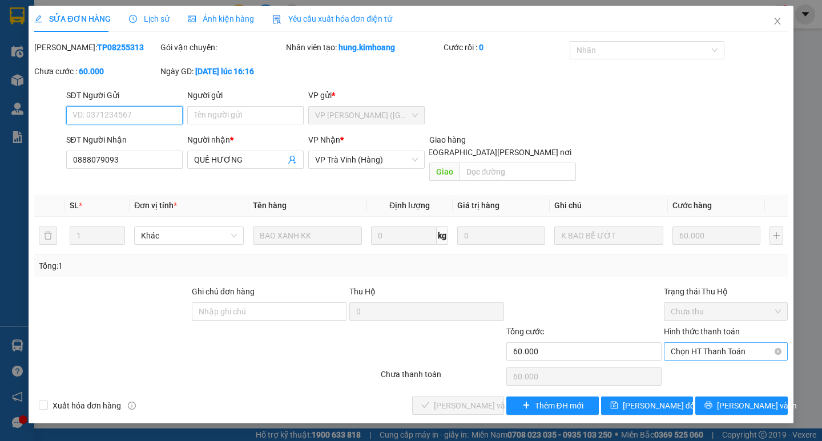
click at [717, 343] on span "Chọn HT Thanh Toán" at bounding box center [726, 351] width 110 height 17
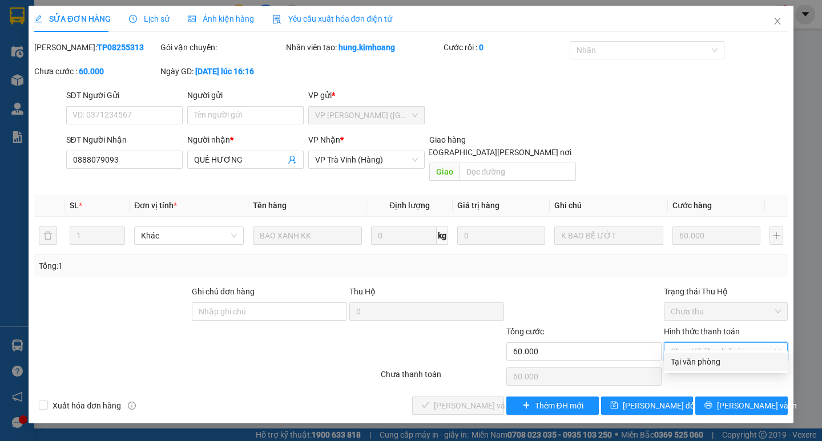
click at [712, 362] on div "Tại văn phòng" at bounding box center [726, 362] width 110 height 13
type input "0"
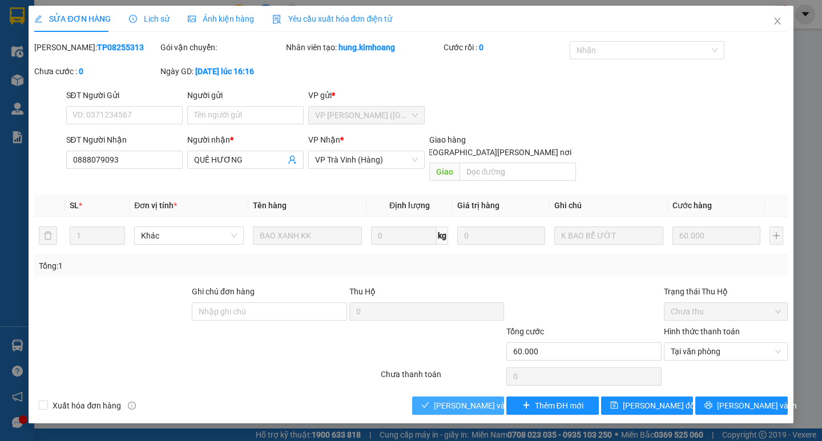
drag, startPoint x: 474, startPoint y: 393, endPoint x: 517, endPoint y: 392, distance: 42.8
click at [473, 400] on span "[PERSON_NAME] và [PERSON_NAME] hàng" at bounding box center [511, 406] width 154 height 13
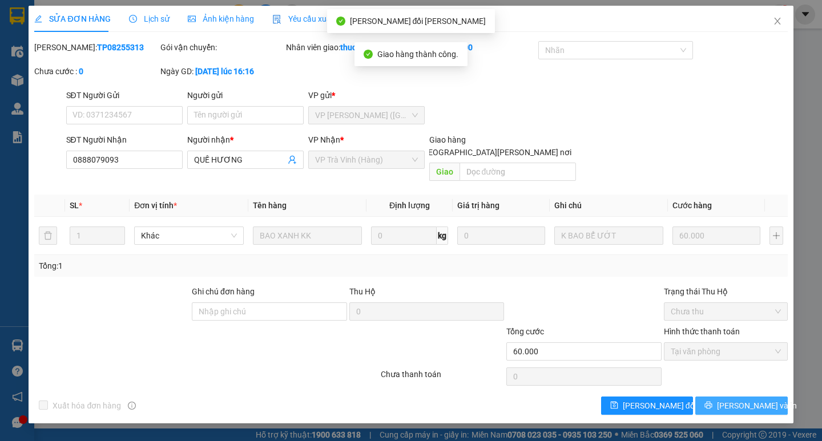
click at [739, 400] on span "[PERSON_NAME] và In" at bounding box center [757, 406] width 80 height 13
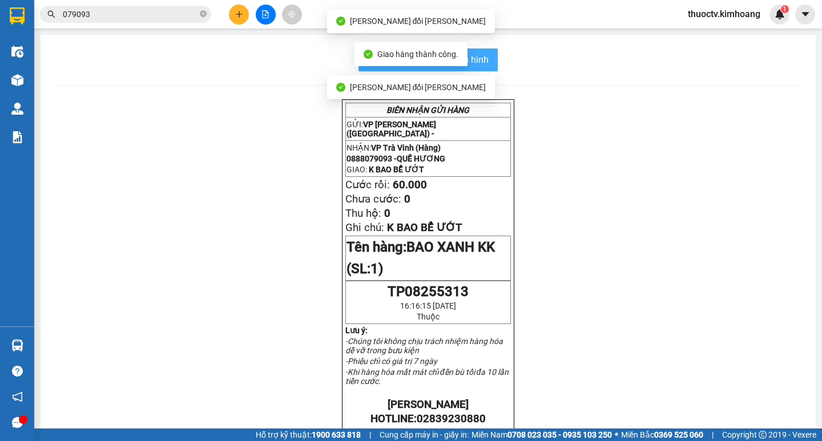
click at [482, 64] on span "In mẫu biên lai tự cấu hình" at bounding box center [434, 60] width 107 height 14
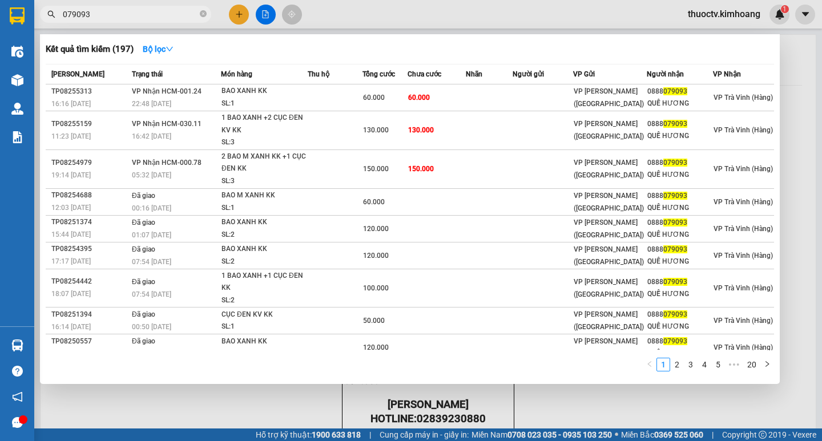
click at [92, 15] on input "079093" at bounding box center [130, 14] width 135 height 13
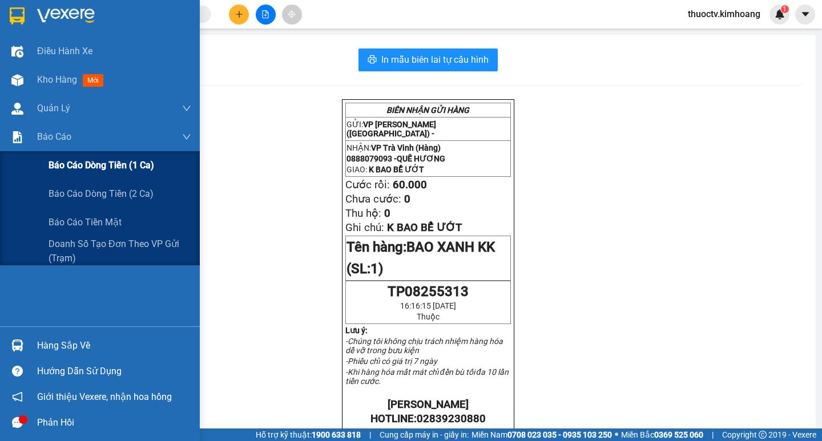
click at [76, 162] on span "Báo cáo dòng tiền (1 ca)" at bounding box center [102, 165] width 106 height 14
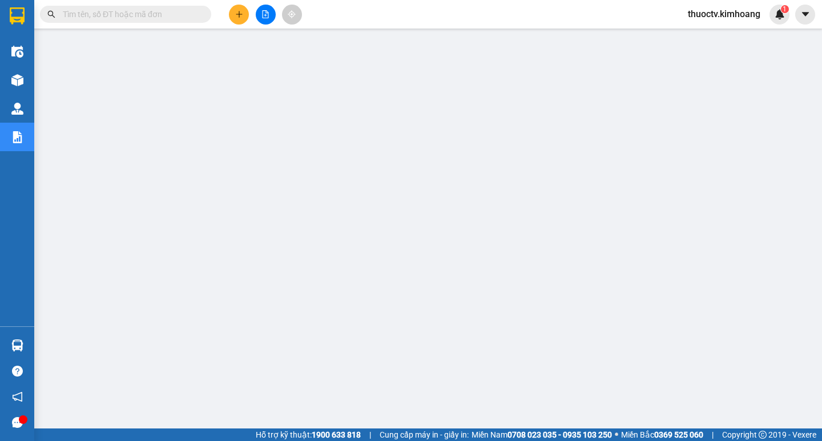
click at [163, 14] on input "text" at bounding box center [130, 14] width 135 height 13
click at [150, 15] on input "text" at bounding box center [130, 14] width 135 height 13
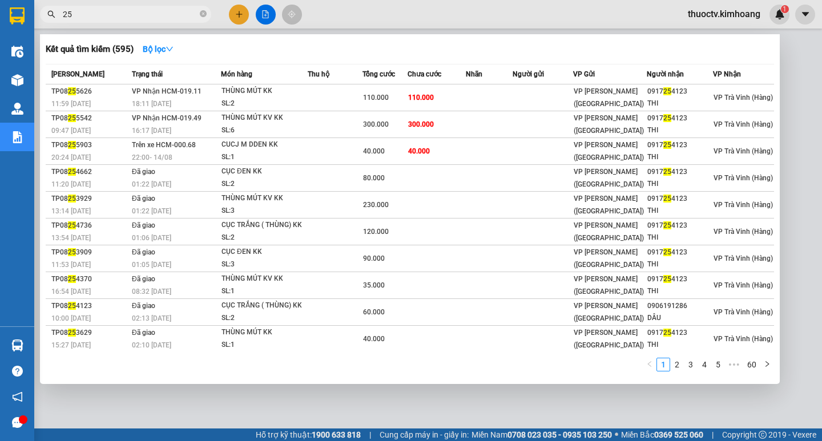
type input "2"
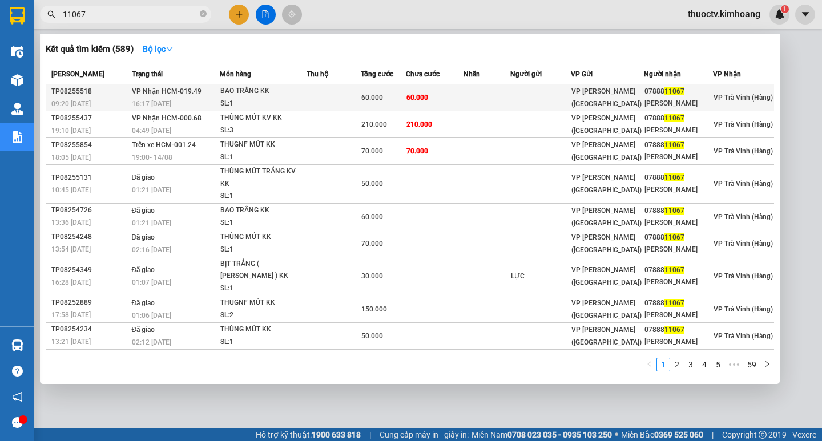
type input "11067"
click at [459, 104] on td "60.000" at bounding box center [435, 97] width 58 height 27
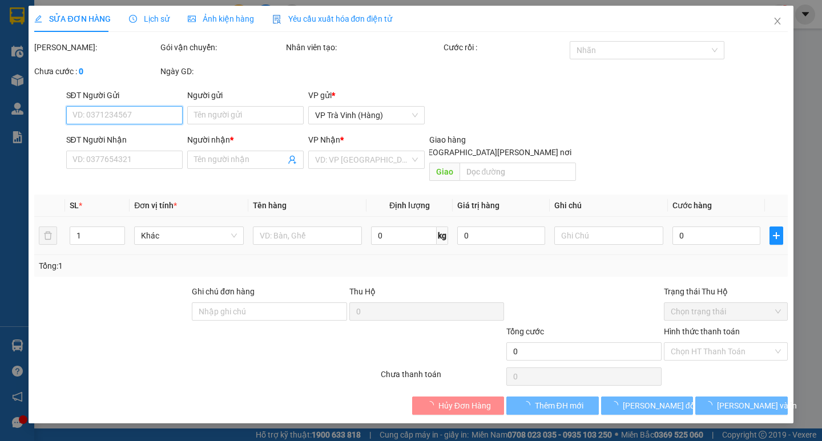
type input "0788811067"
type input "[PERSON_NAME]"
type input "60.000"
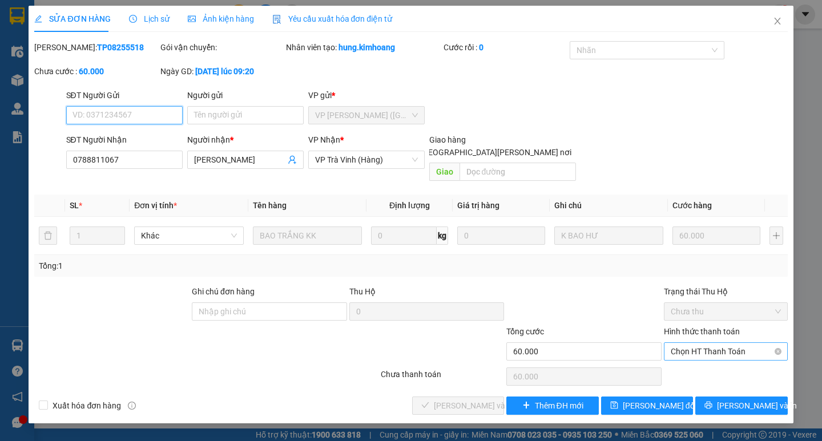
click at [712, 343] on span "Chọn HT Thanh Toán" at bounding box center [726, 351] width 110 height 17
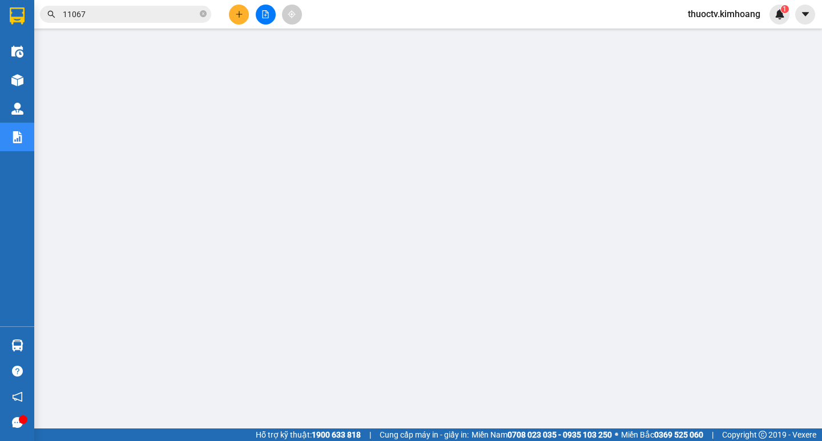
click at [98, 19] on input "11067" at bounding box center [130, 14] width 135 height 13
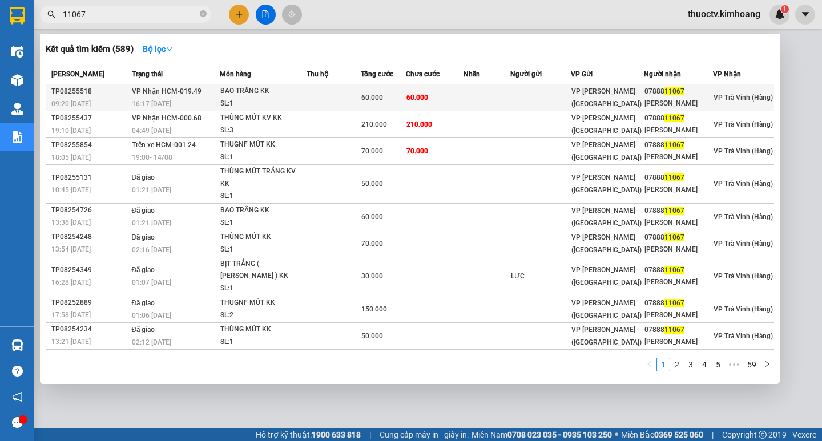
click at [458, 111] on td "60.000" at bounding box center [435, 97] width 58 height 27
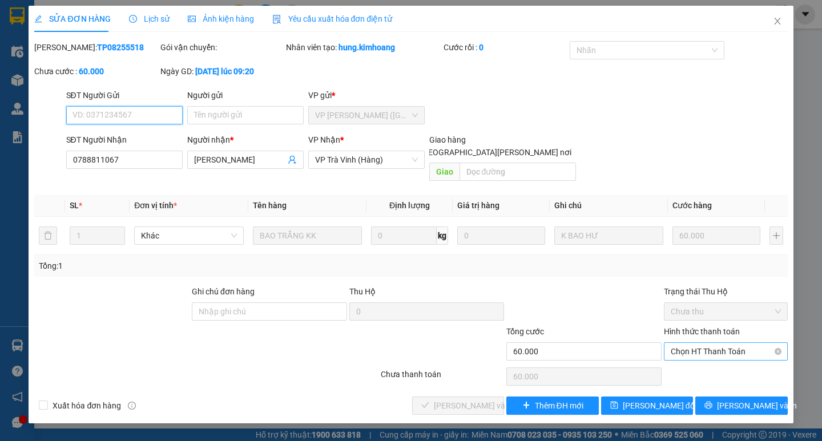
click at [717, 343] on span "Chọn HT Thanh Toán" at bounding box center [726, 351] width 110 height 17
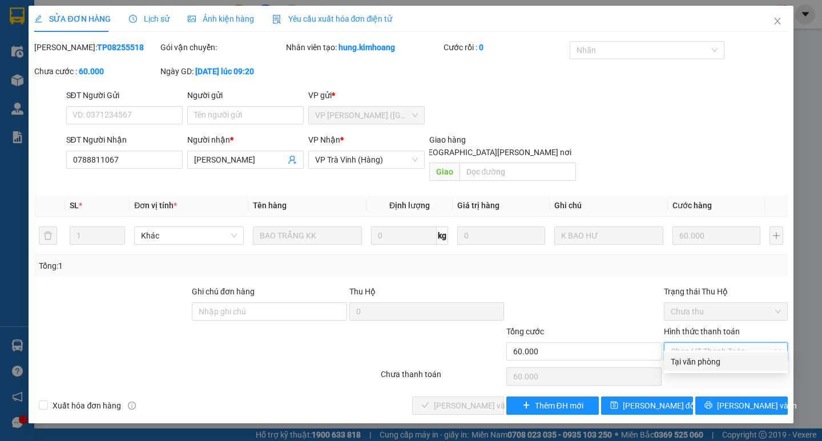
click at [715, 357] on div "Tại văn phòng" at bounding box center [726, 362] width 110 height 13
type input "0"
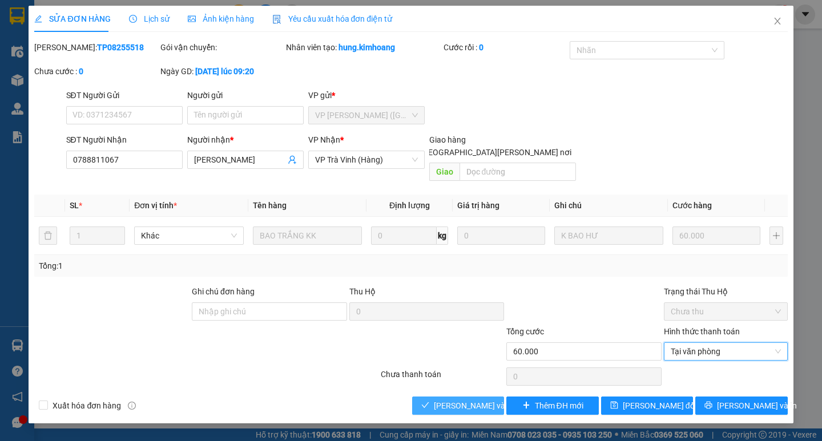
click at [461, 400] on span "[PERSON_NAME] và [PERSON_NAME] hàng" at bounding box center [511, 406] width 154 height 13
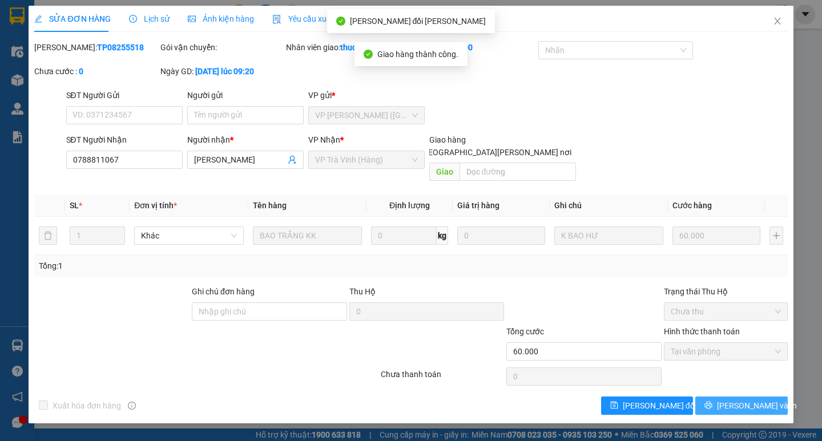
click at [745, 400] on span "[PERSON_NAME] và In" at bounding box center [757, 406] width 80 height 13
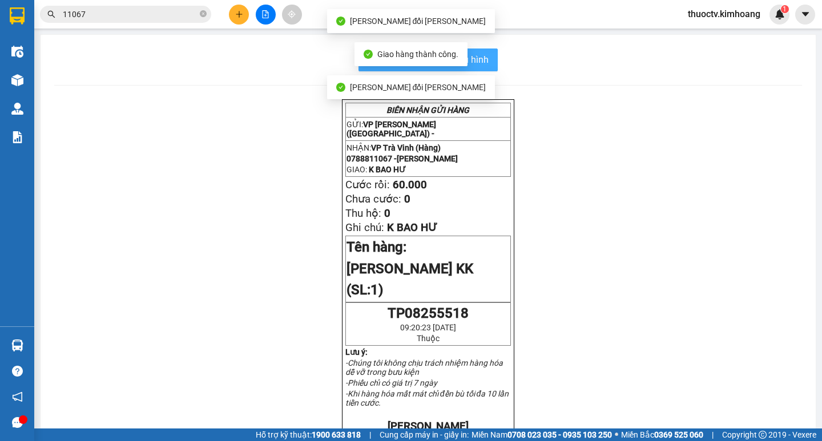
click at [471, 57] on span "In mẫu biên lai tự cấu hình" at bounding box center [434, 60] width 107 height 14
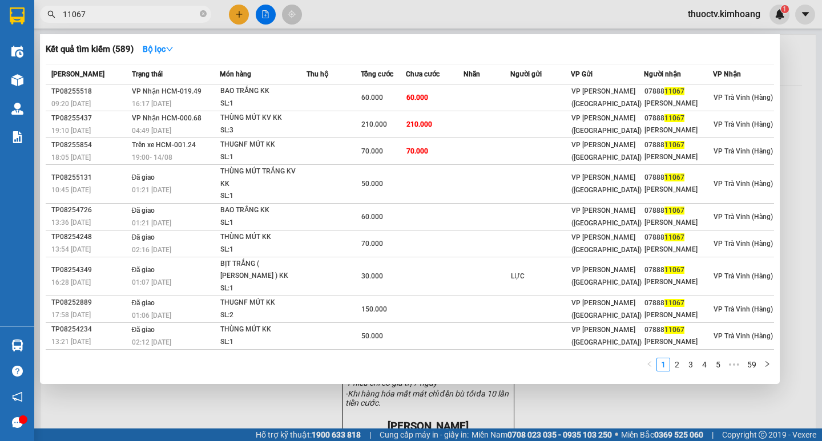
click at [90, 17] on input "11067" at bounding box center [130, 14] width 135 height 13
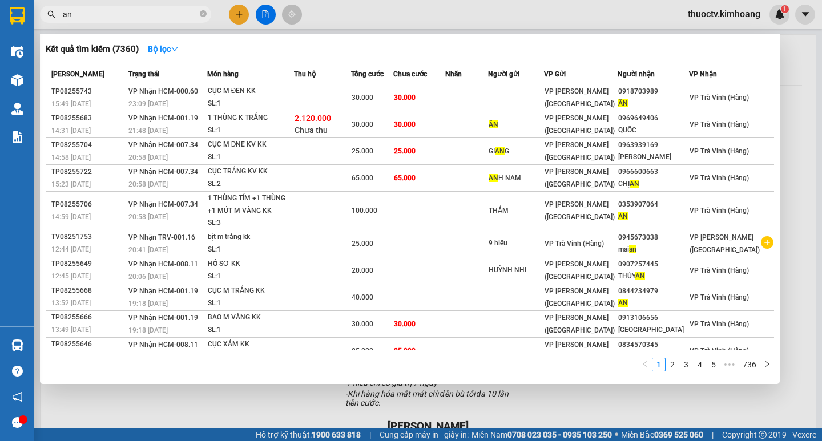
click at [78, 14] on input "an" at bounding box center [130, 14] width 135 height 13
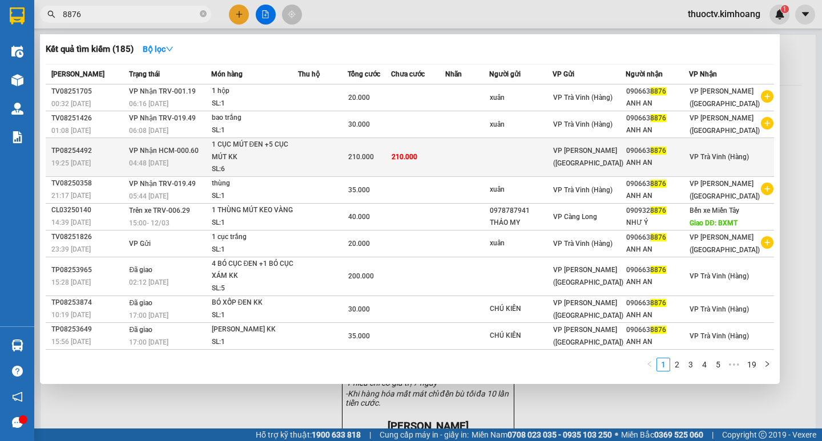
type input "8876"
click at [470, 160] on td at bounding box center [467, 157] width 44 height 39
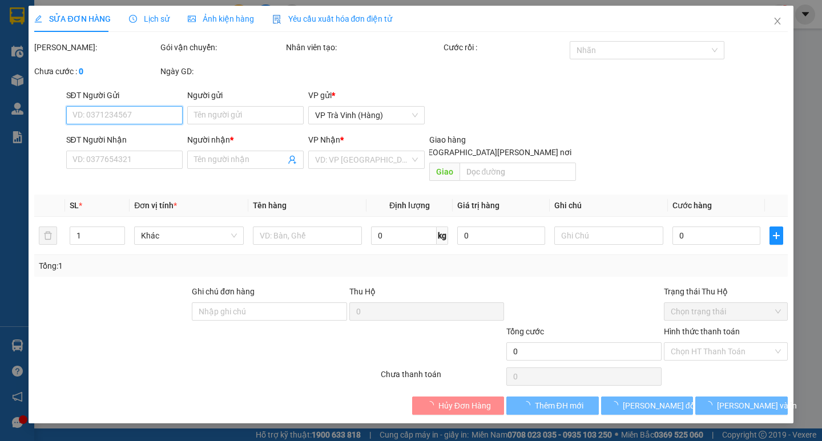
type input "0906638876"
type input "ANH AN"
type input "210.000"
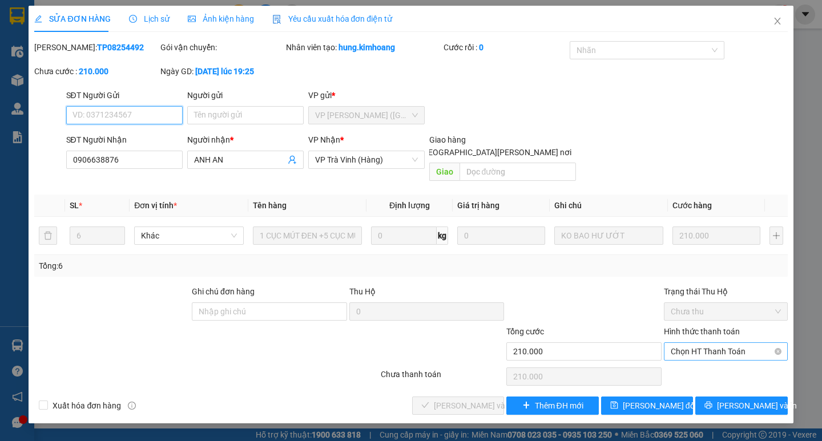
click at [724, 343] on span "Chọn HT Thanh Toán" at bounding box center [726, 351] width 110 height 17
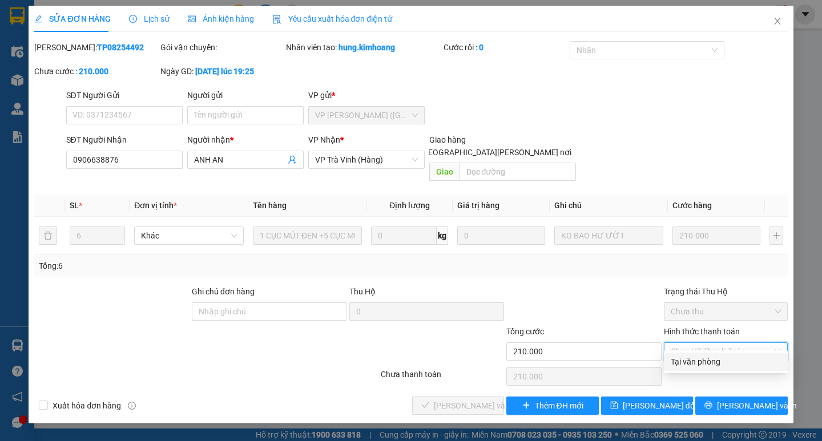
click at [698, 360] on div "Tại văn phòng" at bounding box center [726, 362] width 110 height 13
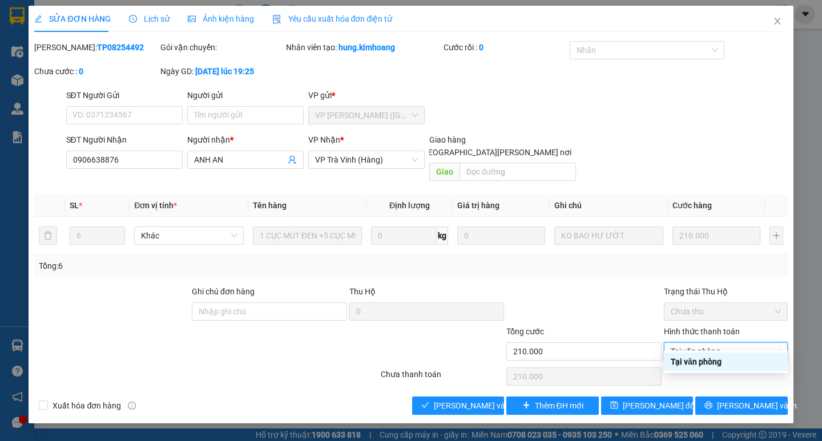
type input "0"
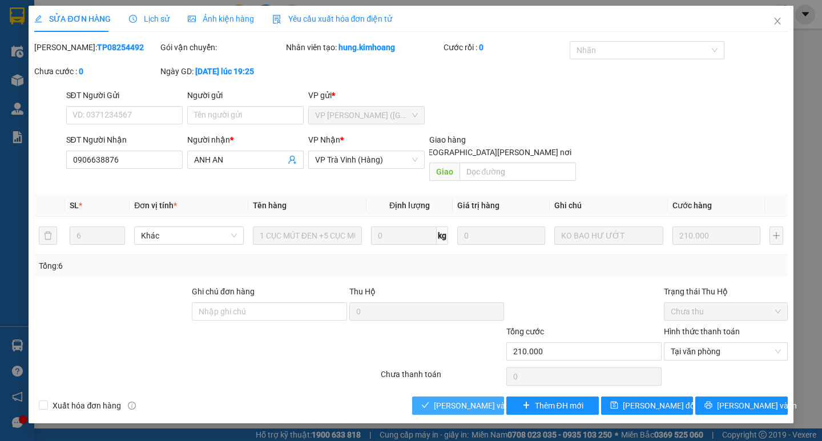
click at [471, 400] on span "[PERSON_NAME] và [PERSON_NAME] hàng" at bounding box center [511, 406] width 154 height 13
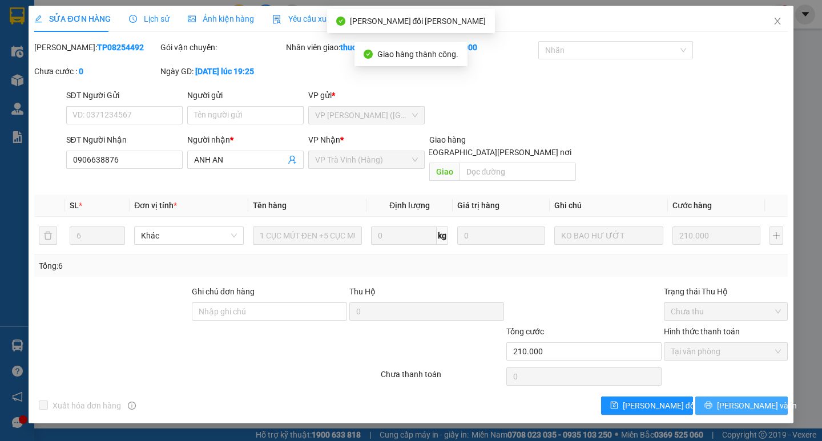
click at [737, 400] on span "[PERSON_NAME] và In" at bounding box center [757, 406] width 80 height 13
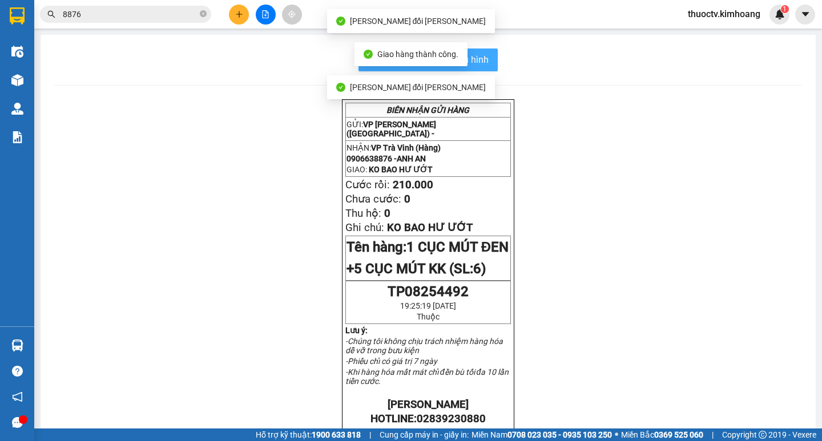
click at [477, 61] on span "In mẫu biên lai tự cấu hình" at bounding box center [434, 60] width 107 height 14
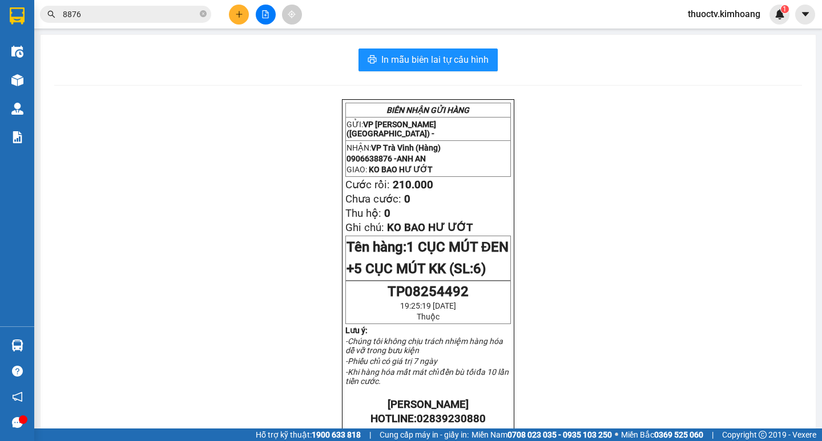
click at [88, 13] on input "8876" at bounding box center [130, 14] width 135 height 13
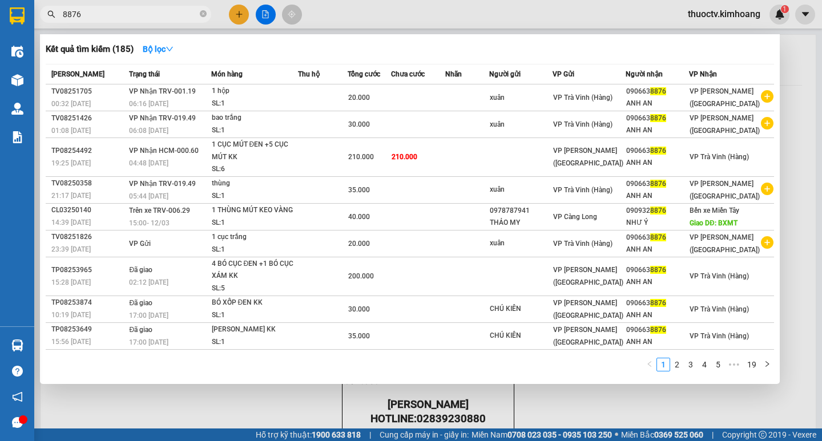
click at [88, 13] on input "8876" at bounding box center [130, 14] width 135 height 13
type input "254123"
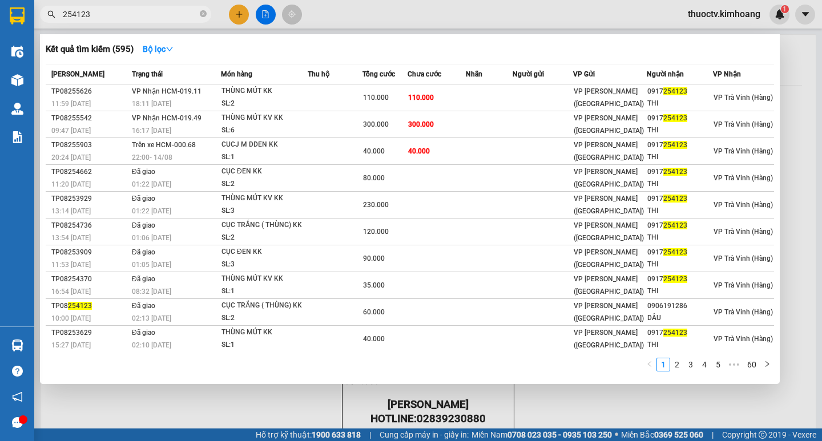
click at [93, 12] on input "254123" at bounding box center [130, 14] width 135 height 13
